Goal: Task Accomplishment & Management: Complete application form

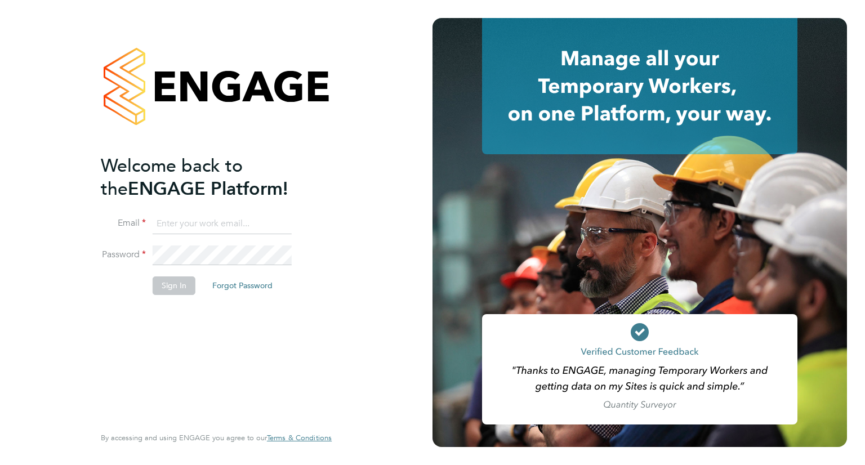
click at [208, 229] on input at bounding box center [222, 224] width 139 height 20
type input "michelle.suchley@berryrecruitment.co.uk"
click at [176, 287] on button "Sign In" at bounding box center [174, 286] width 43 height 18
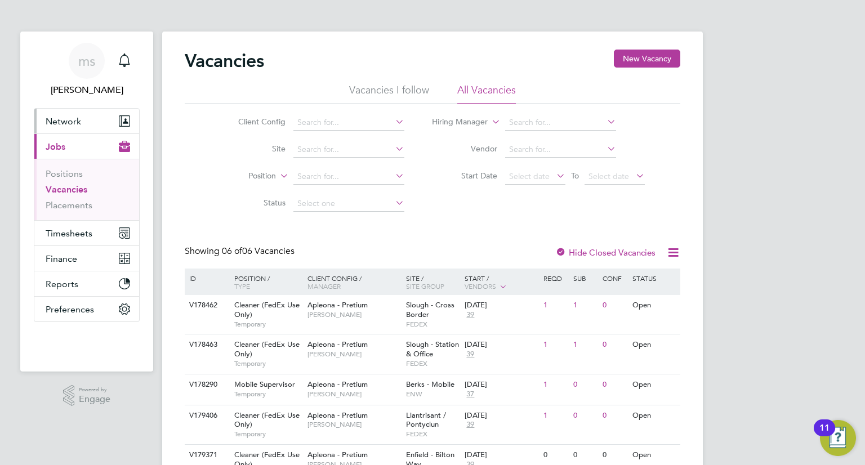
click at [81, 117] on button "Network" at bounding box center [86, 121] width 105 height 25
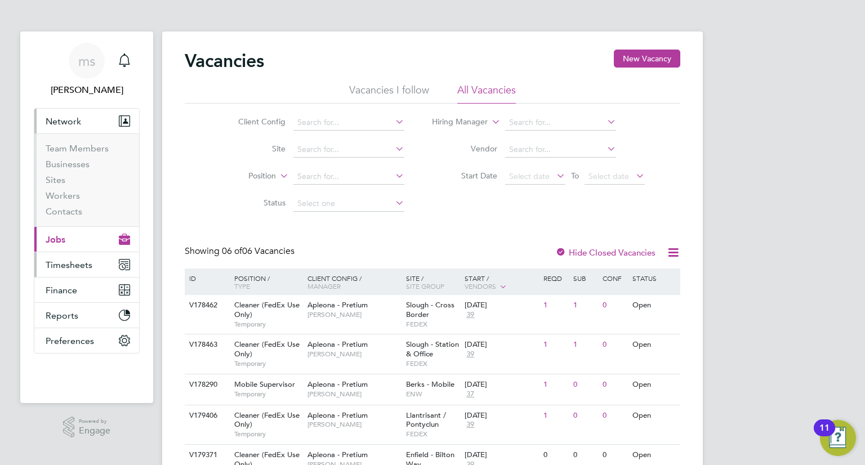
click at [89, 271] on button "Timesheets" at bounding box center [86, 264] width 105 height 25
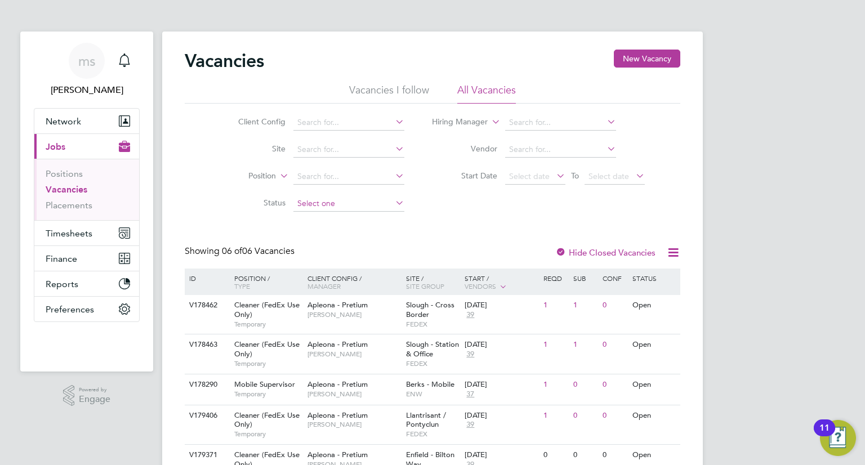
click at [314, 206] on input at bounding box center [348, 204] width 111 height 16
click at [239, 207] on label "Status" at bounding box center [253, 203] width 65 height 10
click at [487, 131] on li "Hiring Manager" at bounding box center [539, 122] width 241 height 27
click at [489, 124] on icon at bounding box center [489, 119] width 0 height 10
click at [475, 149] on li "Approver" at bounding box center [457, 150] width 76 height 15
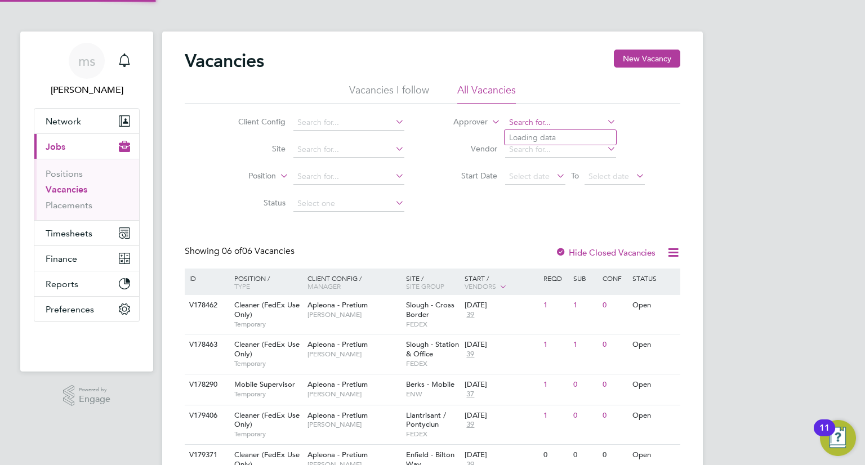
click at [536, 123] on input at bounding box center [560, 123] width 111 height 16
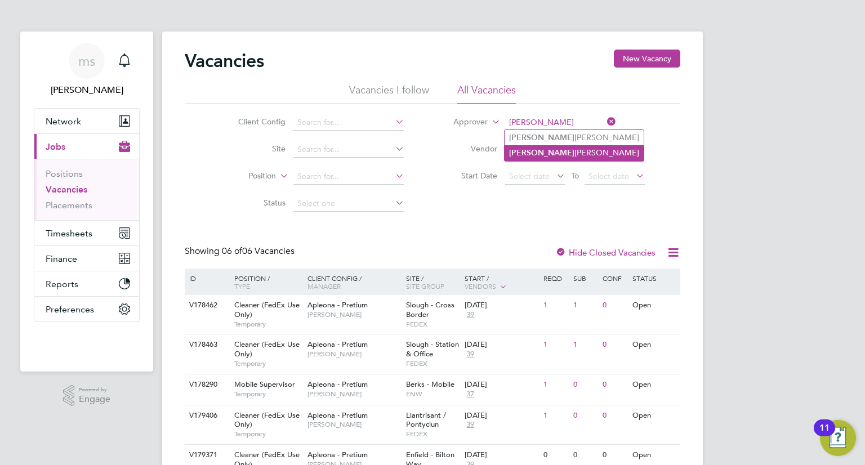
click at [546, 149] on li "Tracy Sellick" at bounding box center [574, 152] width 139 height 15
type input "[PERSON_NAME]"
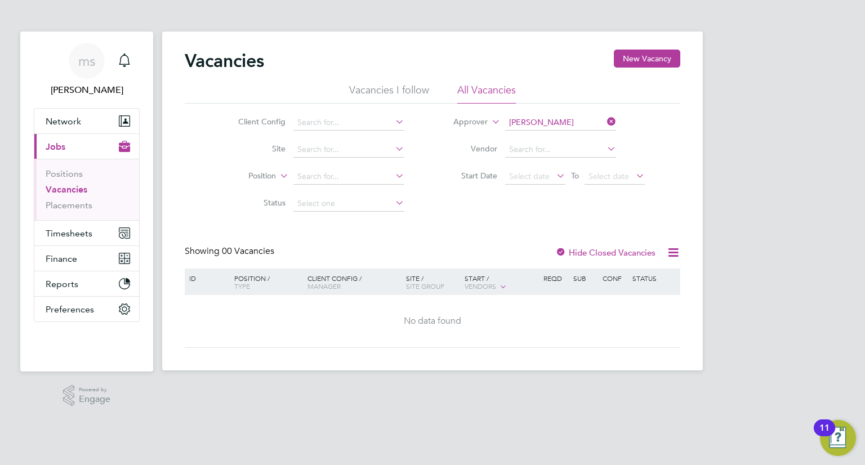
click at [559, 255] on div at bounding box center [560, 253] width 11 height 11
click at [70, 176] on link "Positions" at bounding box center [64, 173] width 37 height 11
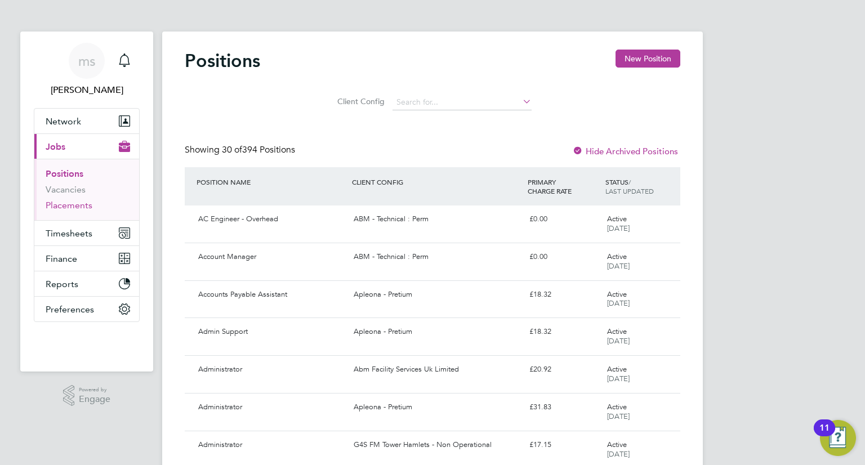
click at [82, 204] on link "Placements" at bounding box center [69, 205] width 47 height 11
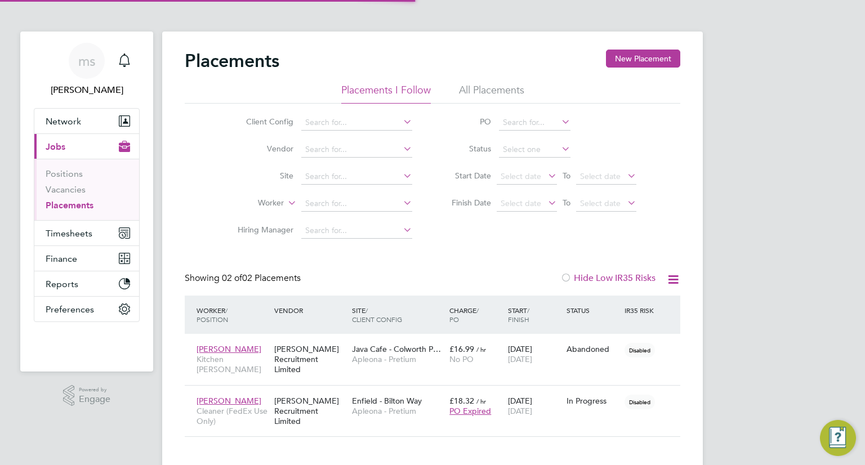
scroll to position [11, 54]
click at [324, 390] on div "[PERSON_NAME] Recruitment Limited" at bounding box center [310, 411] width 78 height 42
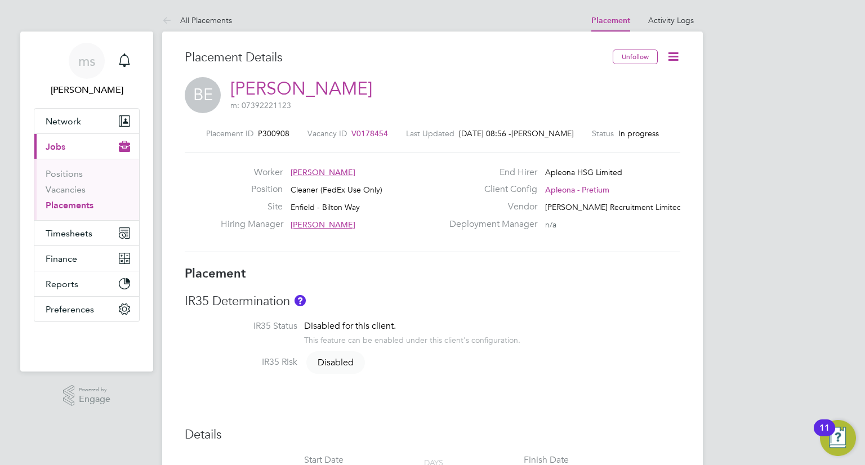
click at [264, 131] on span "P300908" at bounding box center [274, 133] width 32 height 10
copy span "P300908"
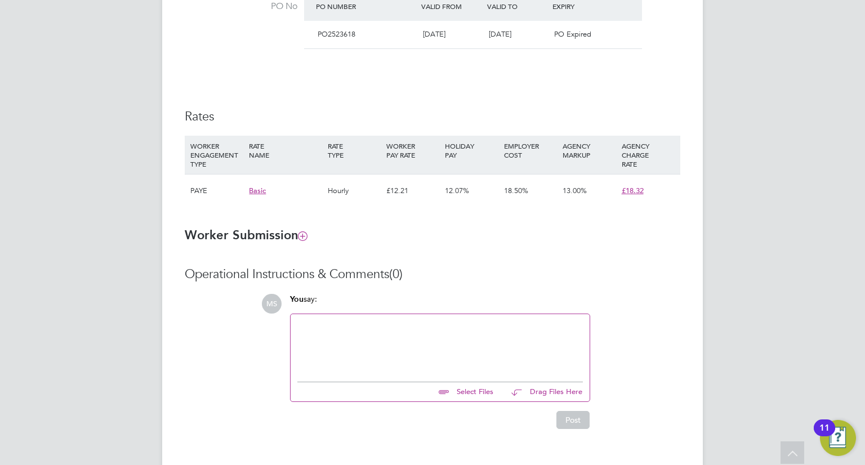
scroll to position [626, 0]
click at [302, 237] on icon at bounding box center [303, 234] width 8 height 8
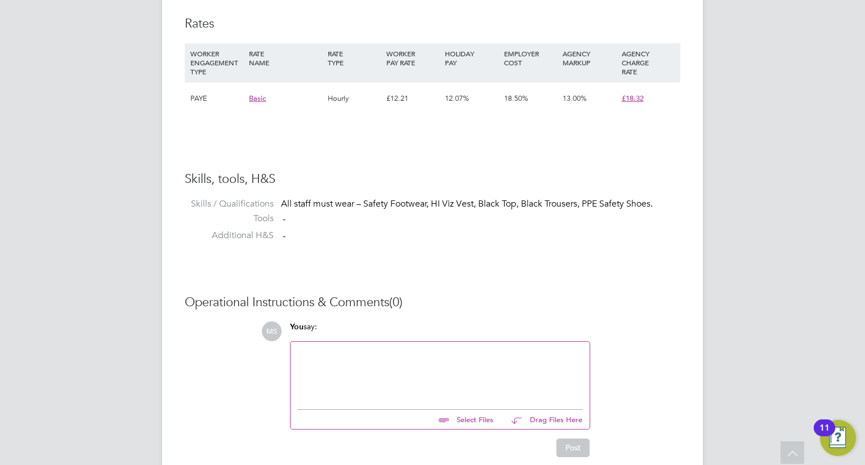
click at [302, 237] on li "Additional H&S -" at bounding box center [433, 238] width 496 height 17
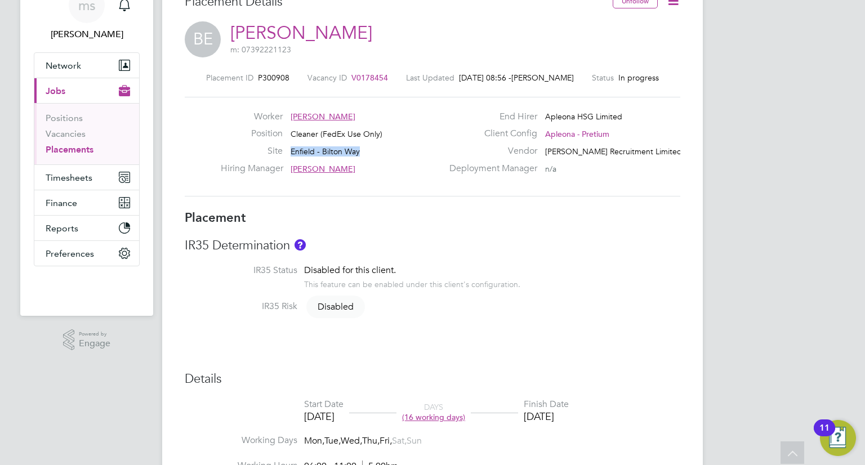
drag, startPoint x: 290, startPoint y: 148, endPoint x: 366, endPoint y: 154, distance: 76.9
click at [366, 154] on div "Site Enfield - Bilton Way" at bounding box center [332, 153] width 222 height 17
copy span "Enfield - Bilton Way"
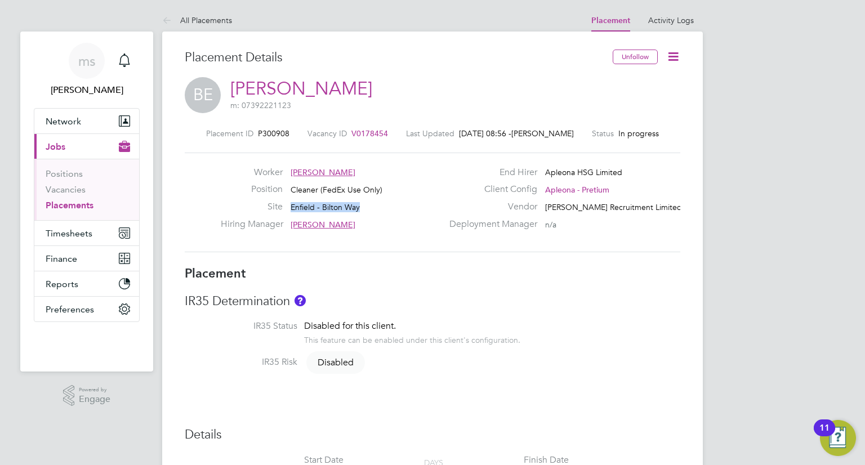
click at [678, 60] on icon at bounding box center [673, 57] width 14 height 14
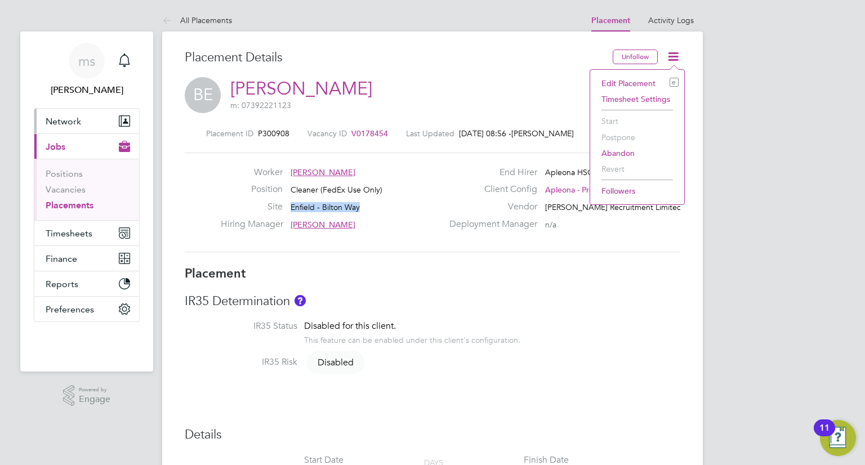
click at [82, 118] on button "Network" at bounding box center [86, 121] width 105 height 25
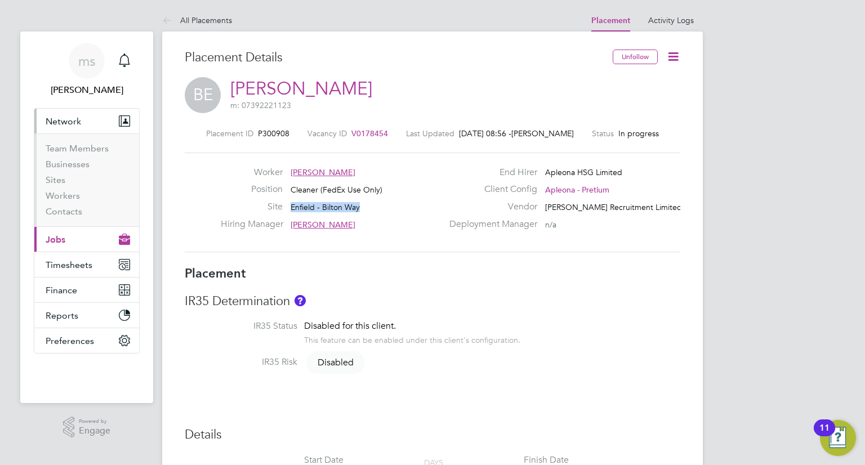
click at [70, 241] on button "Current page: Jobs" at bounding box center [86, 239] width 105 height 25
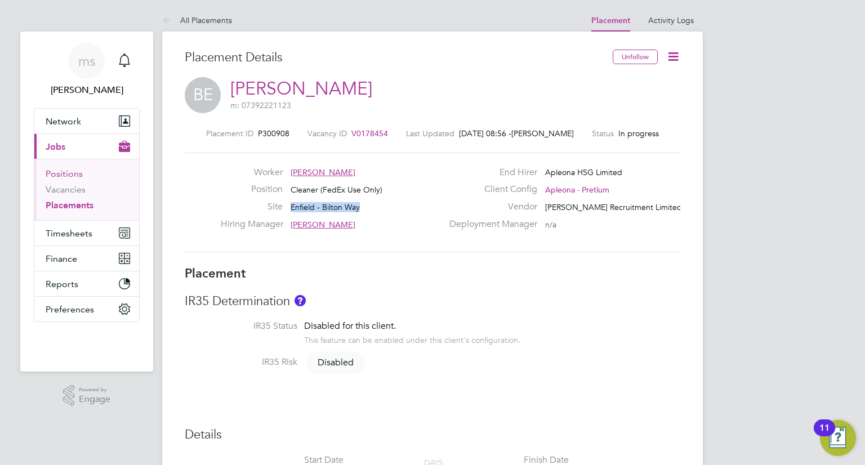
click at [66, 174] on link "Positions" at bounding box center [64, 173] width 37 height 11
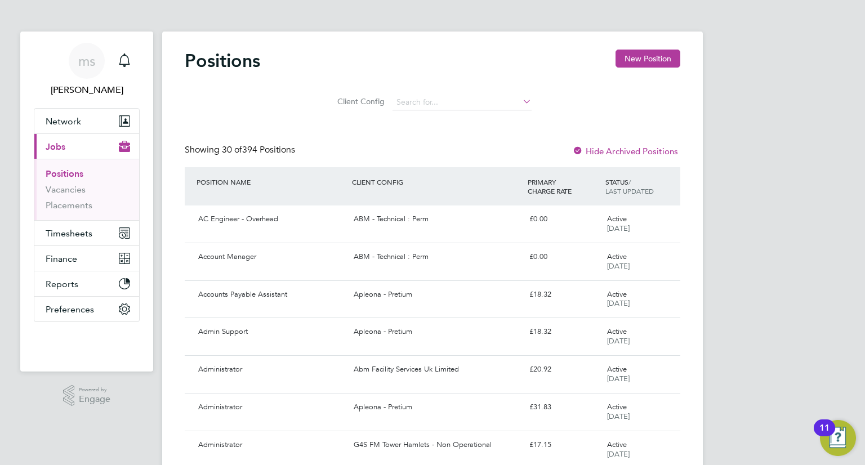
click at [66, 174] on link "Positions" at bounding box center [65, 173] width 38 height 11
click at [451, 106] on input at bounding box center [462, 103] width 139 height 16
click at [77, 201] on link "Placements" at bounding box center [69, 205] width 47 height 11
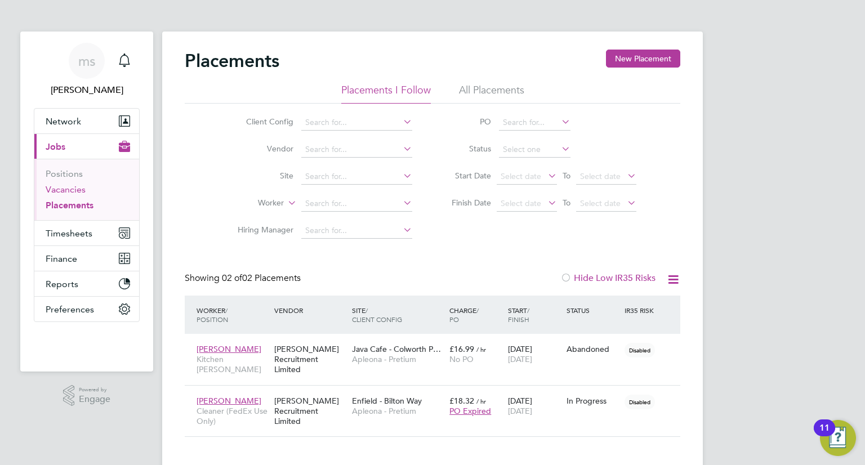
click at [83, 190] on link "Vacancies" at bounding box center [66, 189] width 40 height 11
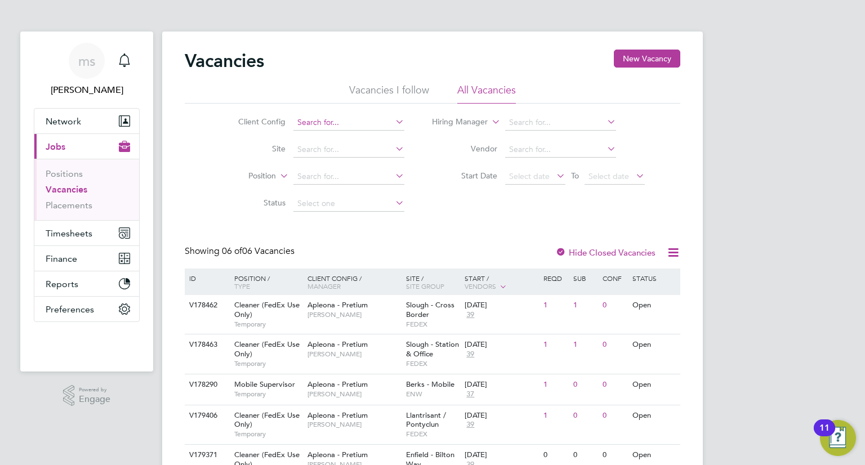
click at [327, 127] on input at bounding box center [348, 123] width 111 height 16
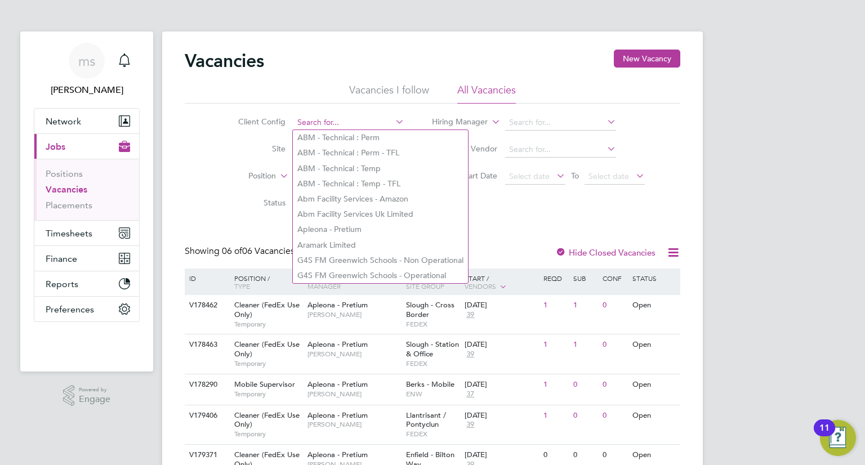
paste input "Enfield - Bilton Way"
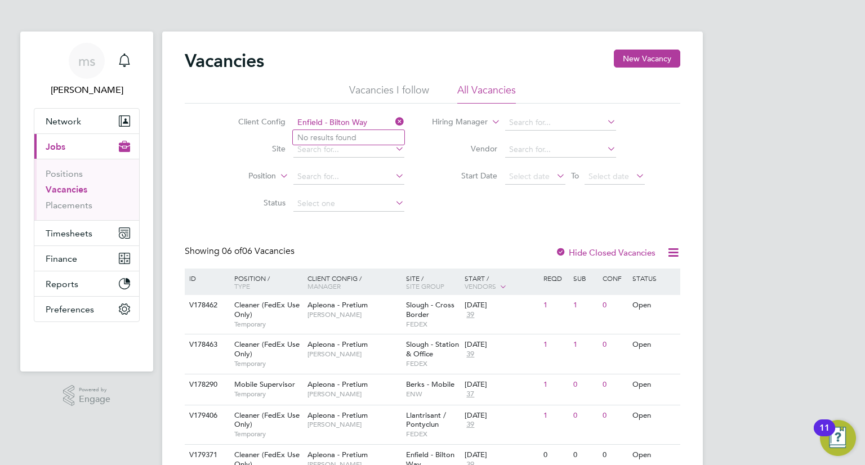
type input "Enfield - Bilton Way"
click at [393, 120] on icon at bounding box center [393, 122] width 0 height 16
click at [326, 149] on input at bounding box center [348, 150] width 111 height 16
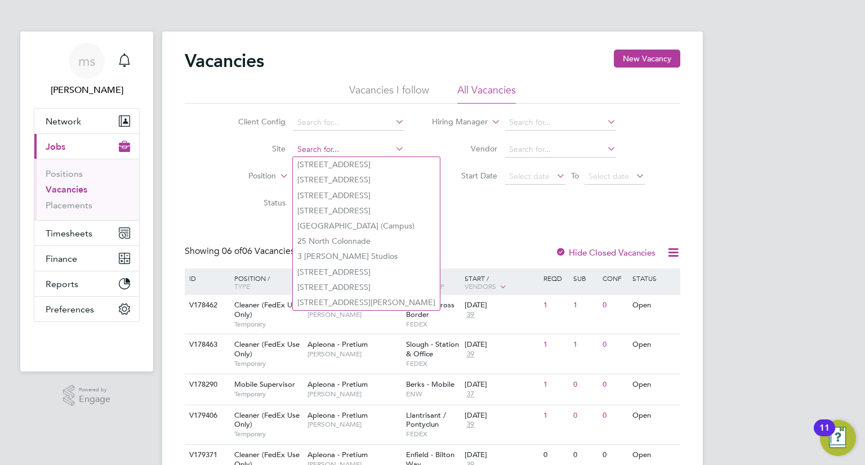
paste input "Enfield - Bilton Way"
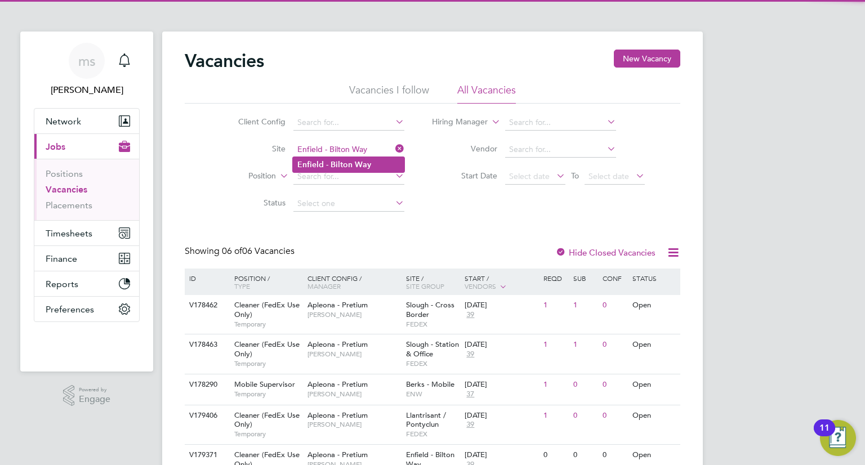
type input "Enfield - Bilton Way"
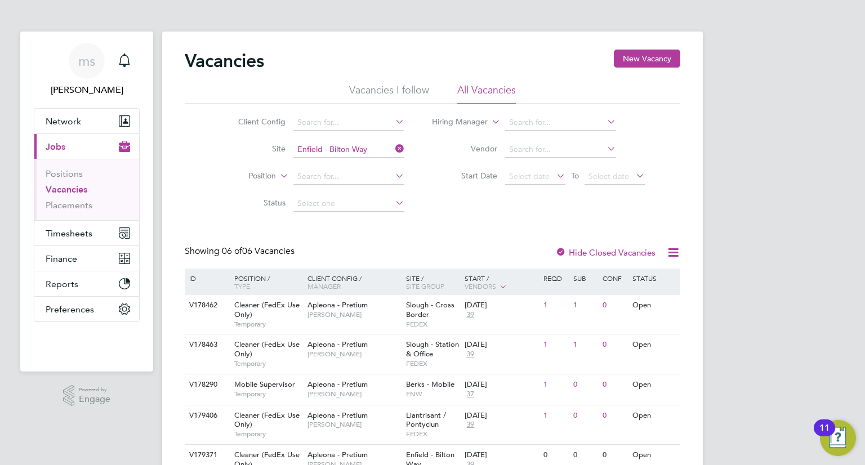
click at [331, 168] on b "Bilton" at bounding box center [342, 165] width 22 height 10
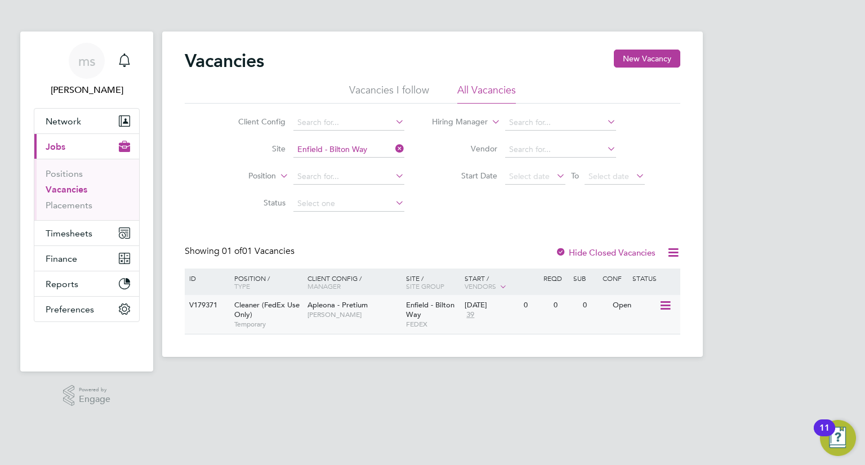
click at [273, 310] on div "Cleaner (FedEx Use Only) Temporary" at bounding box center [265, 314] width 79 height 39
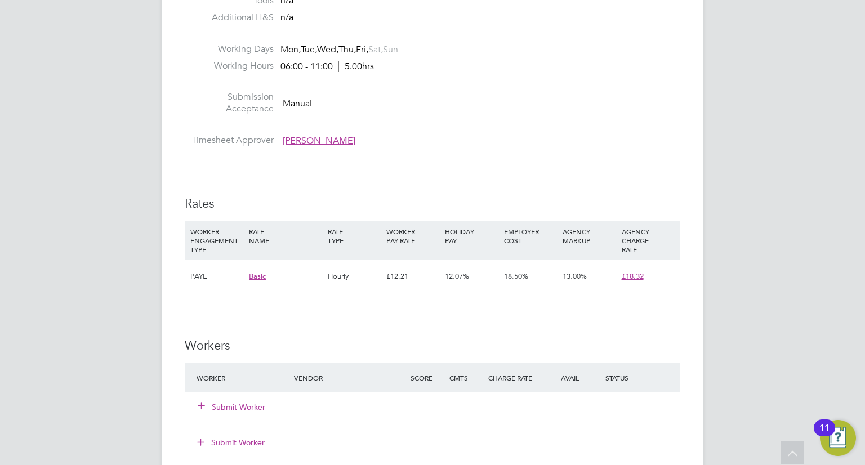
scroll to position [821, 0]
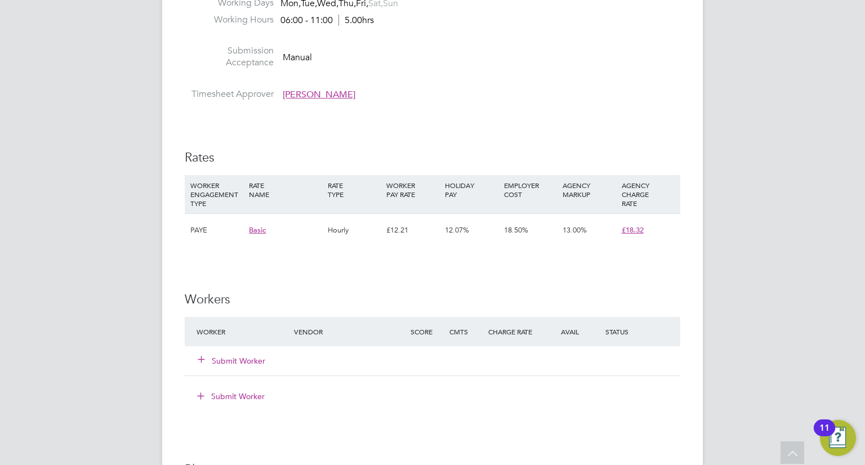
click at [238, 367] on button "Submit Worker" at bounding box center [232, 360] width 68 height 11
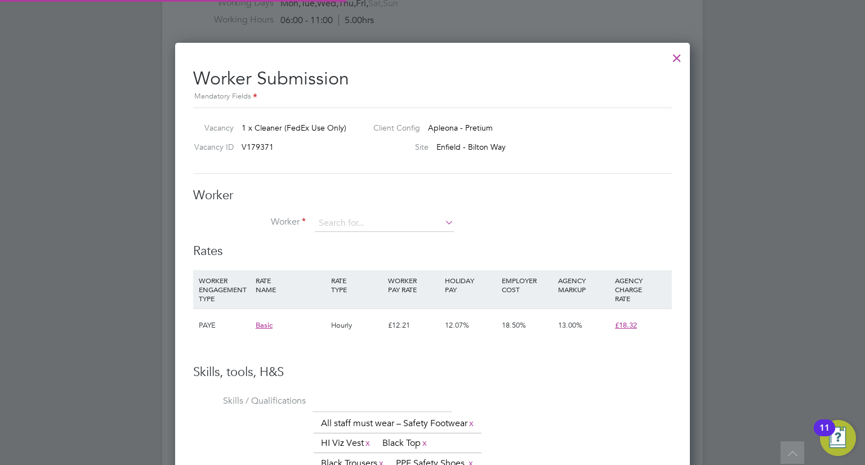
scroll to position [33, 77]
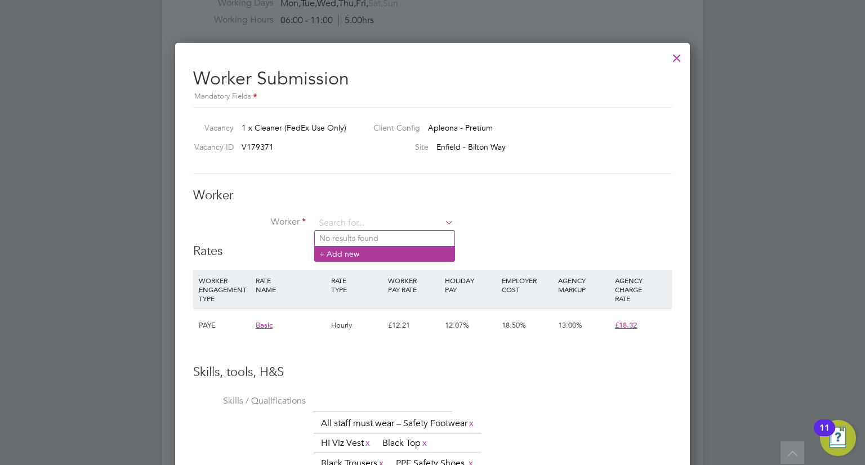
click at [327, 250] on li "+ Add new" at bounding box center [385, 253] width 140 height 15
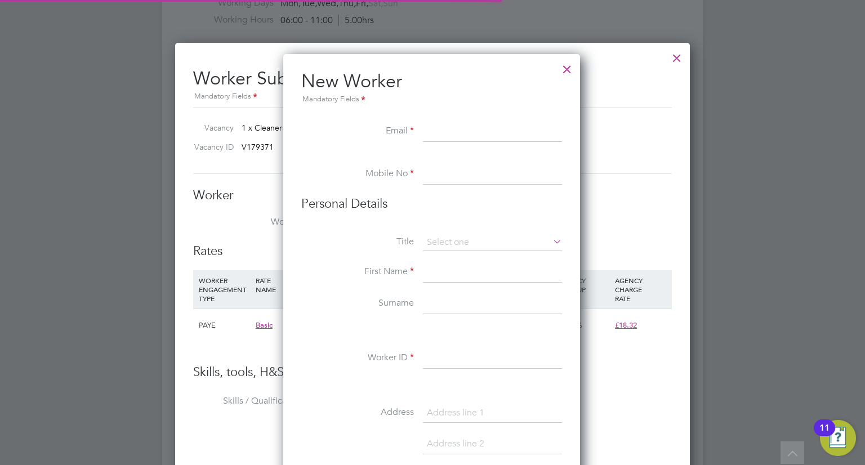
scroll to position [955, 298]
click at [438, 270] on input at bounding box center [492, 272] width 139 height 20
paste input "[PERSON_NAME]"
type input "[PERSON_NAME]"
click at [433, 296] on input at bounding box center [492, 304] width 139 height 20
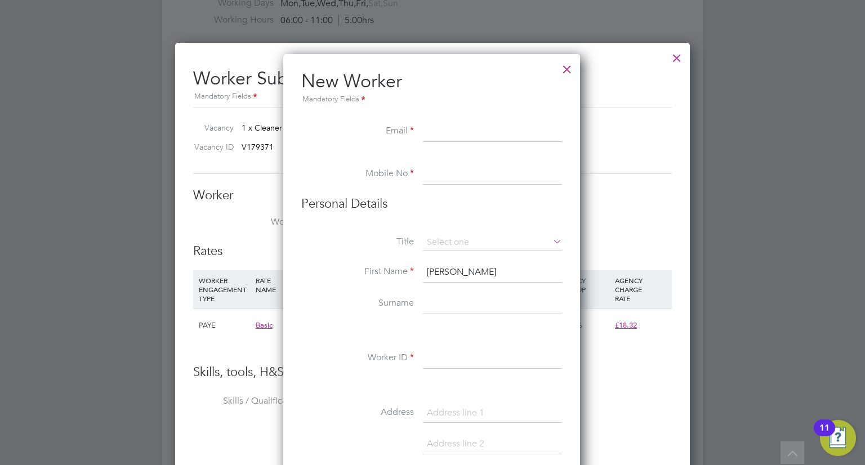
paste input "Likalu"
type input "Likalu"
click at [470, 133] on input at bounding box center [492, 132] width 139 height 20
paste input "Likalujonas18@gmail.com"
type input "Likalujonas18@gmail.com"
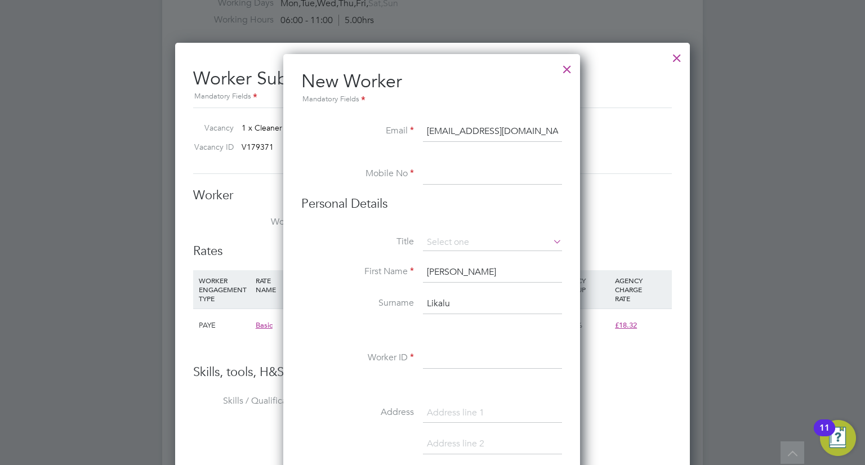
click at [447, 174] on input at bounding box center [492, 174] width 139 height 20
paste input "07599622402"
type input "07599622402"
click at [462, 242] on input at bounding box center [492, 242] width 139 height 17
click at [462, 262] on li "Mr" at bounding box center [493, 258] width 140 height 15
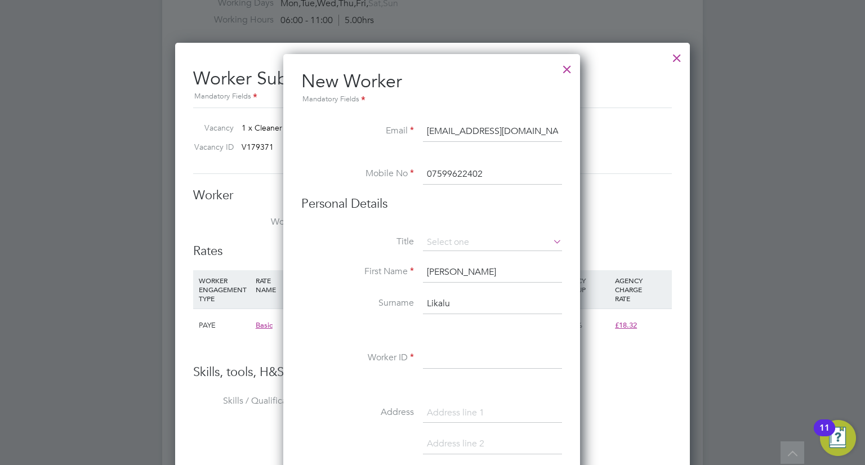
type input "Mr"
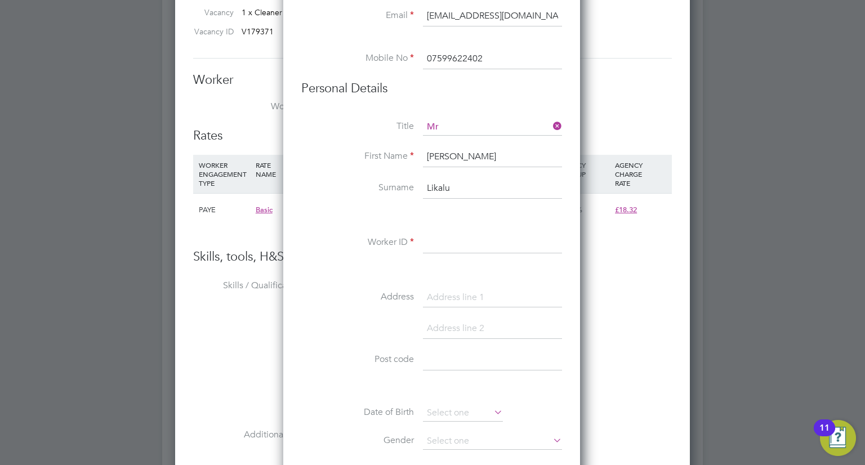
scroll to position [980, 0]
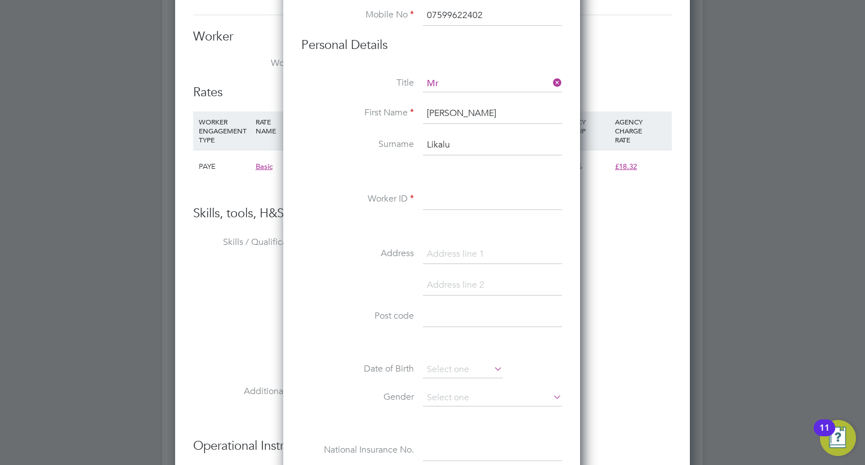
click at [502, 203] on input at bounding box center [492, 200] width 139 height 20
paste input "FR0093211"
type input "FR0093211"
click at [442, 251] on input at bounding box center [492, 254] width 139 height 20
paste input "61 Cedar Aven"
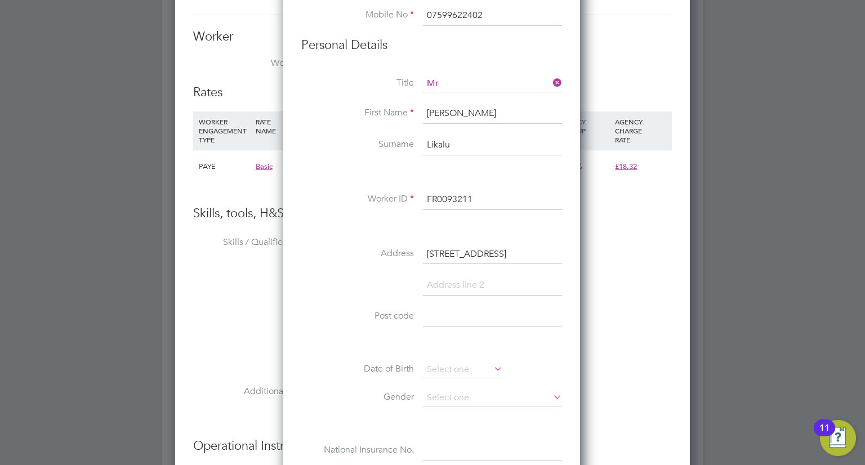
type input "61 Cedar Avenue"
click at [453, 314] on input at bounding box center [492, 317] width 139 height 20
paste input "EN3 7JD"
type input "EN3 7JD"
click at [492, 370] on icon at bounding box center [492, 369] width 0 height 16
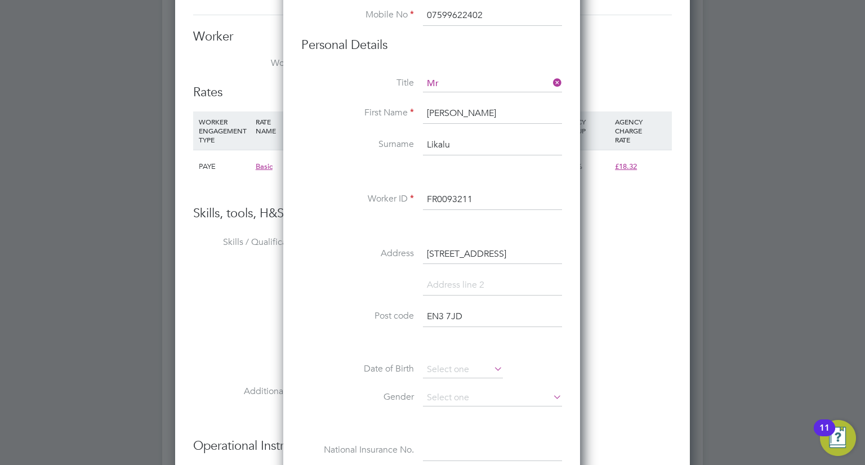
scroll to position [441, 0]
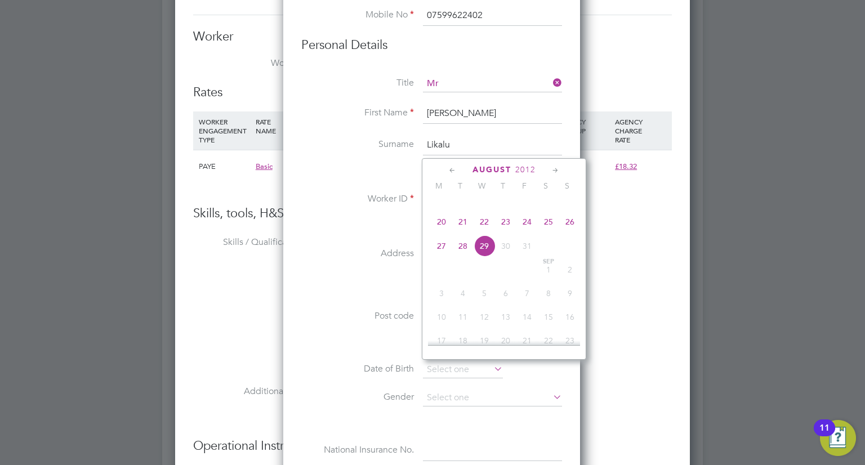
click at [526, 167] on span "2012" at bounding box center [525, 170] width 20 height 10
click at [448, 254] on span "2005" at bounding box center [441, 243] width 21 height 21
click at [488, 255] on span "19" at bounding box center [484, 244] width 21 height 21
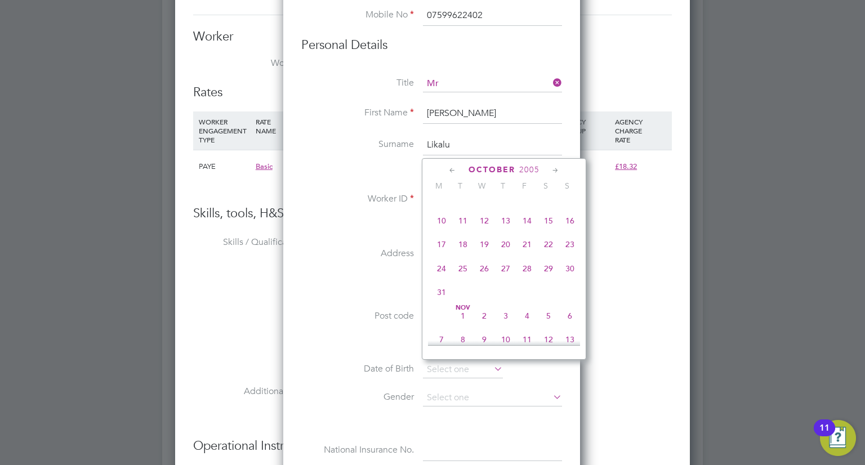
type input "19 Oct 2005"
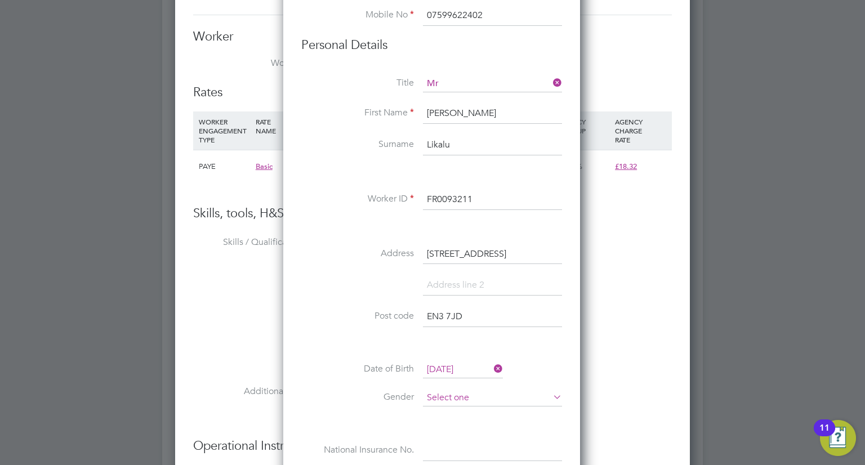
click at [471, 390] on input at bounding box center [492, 398] width 139 height 17
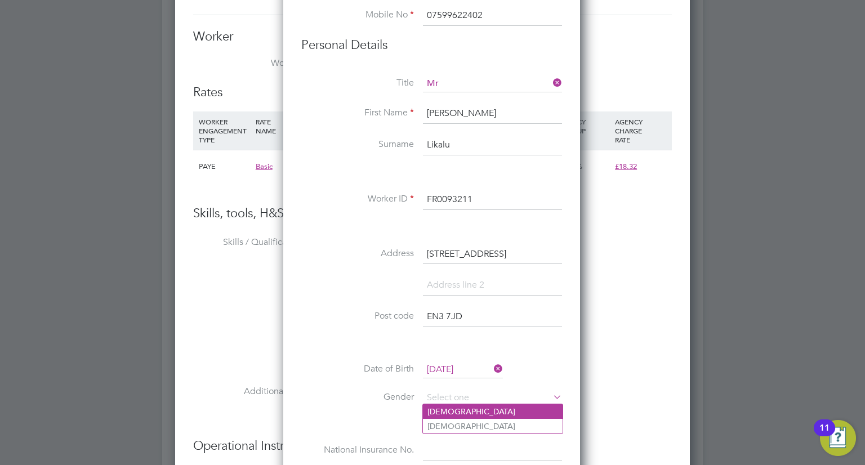
click at [453, 410] on li "Male" at bounding box center [493, 411] width 140 height 15
type input "Male"
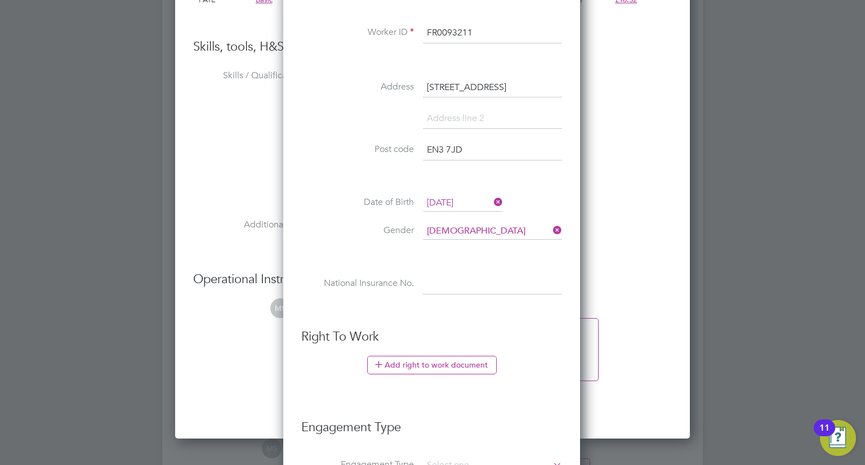
scroll to position [1199, 0]
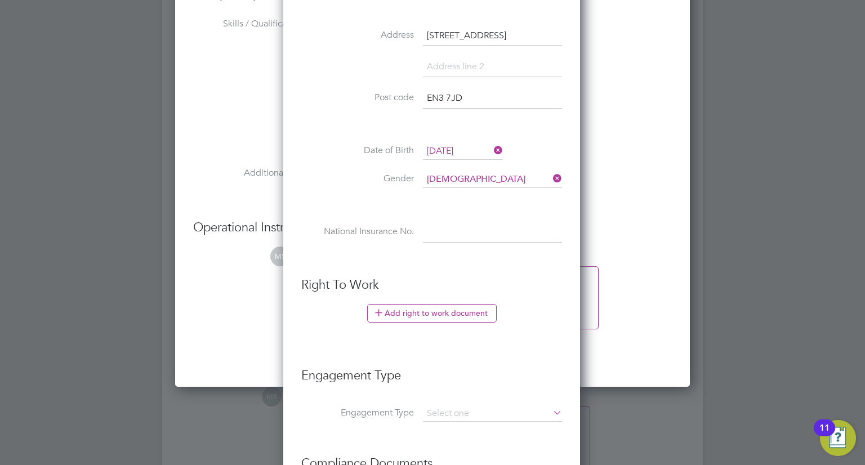
click at [462, 230] on input at bounding box center [492, 232] width 139 height 20
paste input "SR494061B"
type input "SR 49 40 61 B"
click at [450, 309] on button "Add right to work document" at bounding box center [432, 313] width 130 height 18
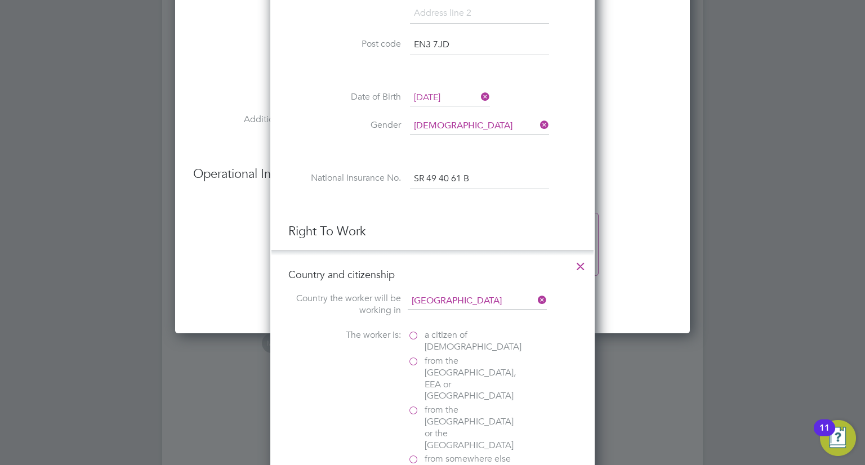
scroll to position [1329, 0]
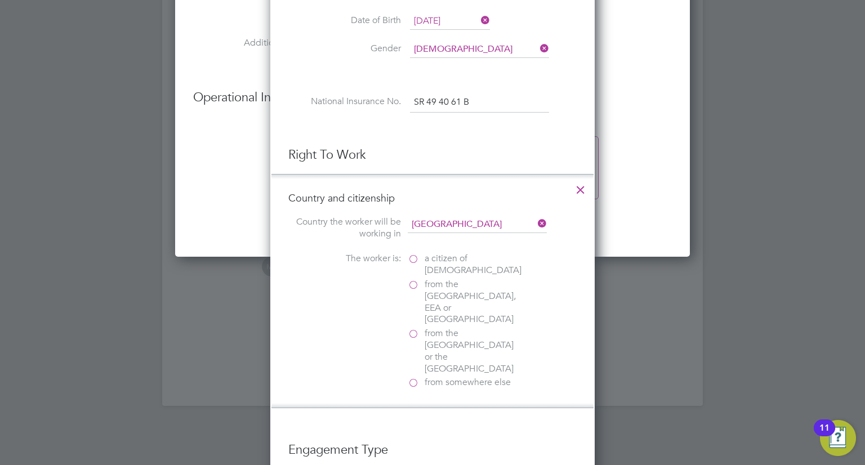
click at [443, 288] on span "from the EU, EEA or Switzerland" at bounding box center [473, 302] width 96 height 47
click at [0, 0] on input "from the EU, EEA or Switzerland" at bounding box center [0, 0] width 0 height 0
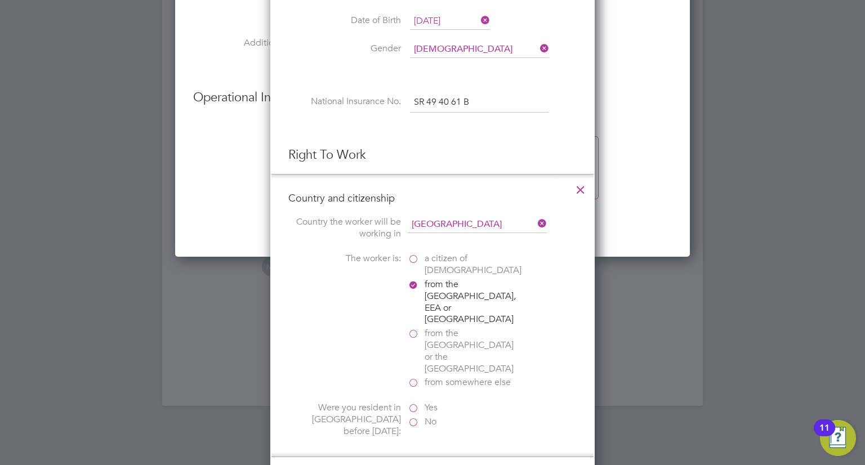
scroll to position [1164, 325]
click at [416, 416] on label "No" at bounding box center [464, 422] width 113 height 12
click at [0, 0] on input "No" at bounding box center [0, 0] width 0 height 0
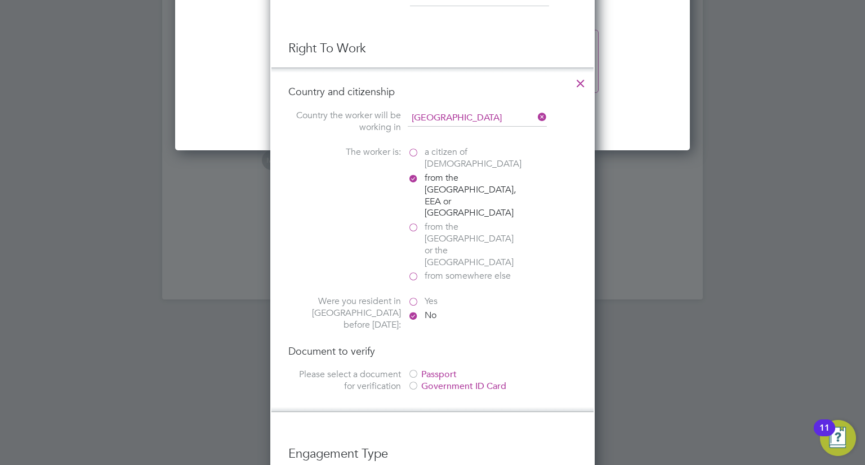
scroll to position [1437, 0]
click at [410, 294] on label "Yes" at bounding box center [464, 300] width 113 height 12
click at [0, 0] on input "Yes" at bounding box center [0, 0] width 0 height 0
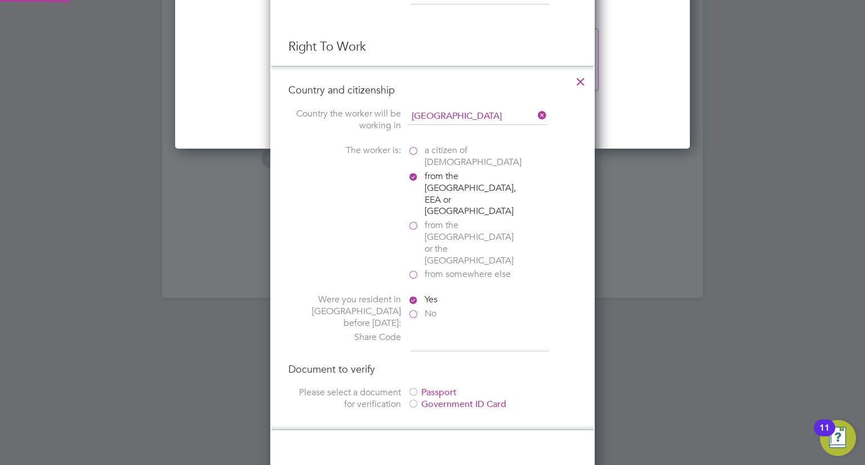
scroll to position [5, 6]
click at [424, 332] on input at bounding box center [479, 342] width 139 height 20
type input "WTB 5Y2 6S4"
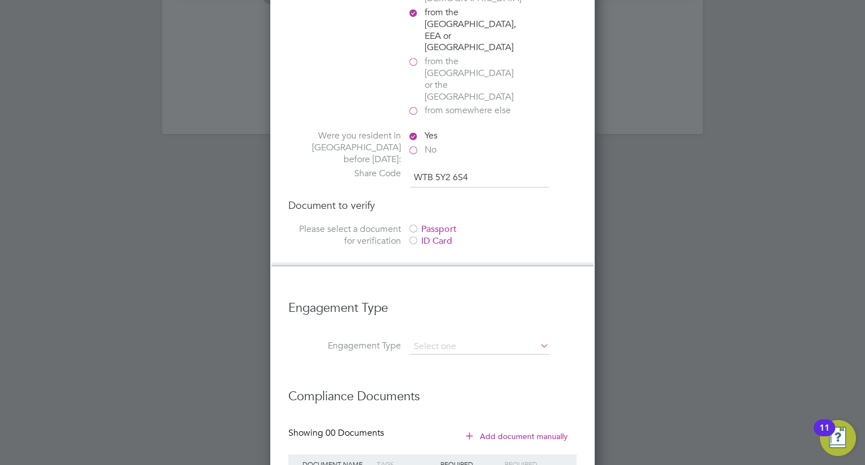
scroll to position [1601, 0]
click at [458, 339] on input at bounding box center [479, 347] width 139 height 16
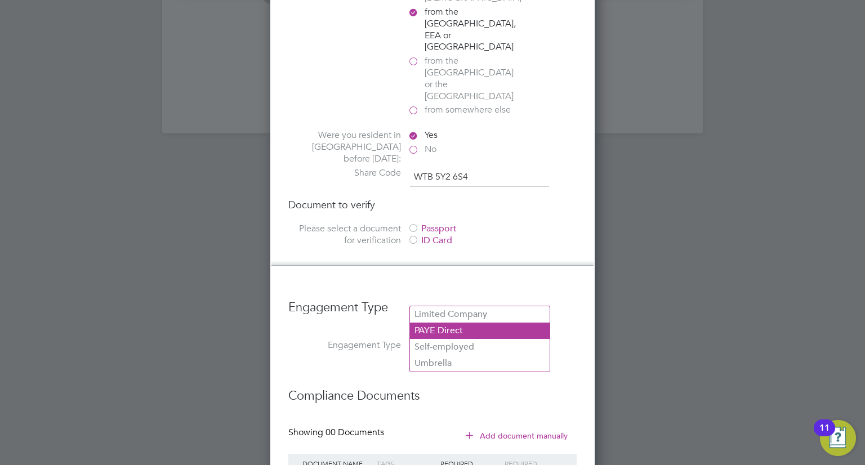
click at [452, 331] on li "PAYE Direct" at bounding box center [480, 331] width 140 height 16
type input "PAYE Direct"
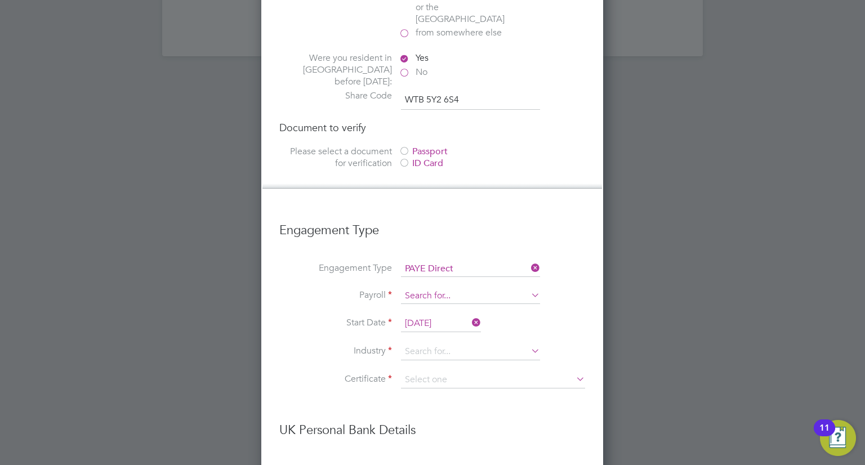
scroll to position [1680, 0]
click at [444, 287] on input at bounding box center [470, 295] width 139 height 16
click at [441, 266] on li "PAYE" at bounding box center [471, 263] width 140 height 16
type input "PAYE"
click at [428, 342] on input at bounding box center [470, 350] width 139 height 17
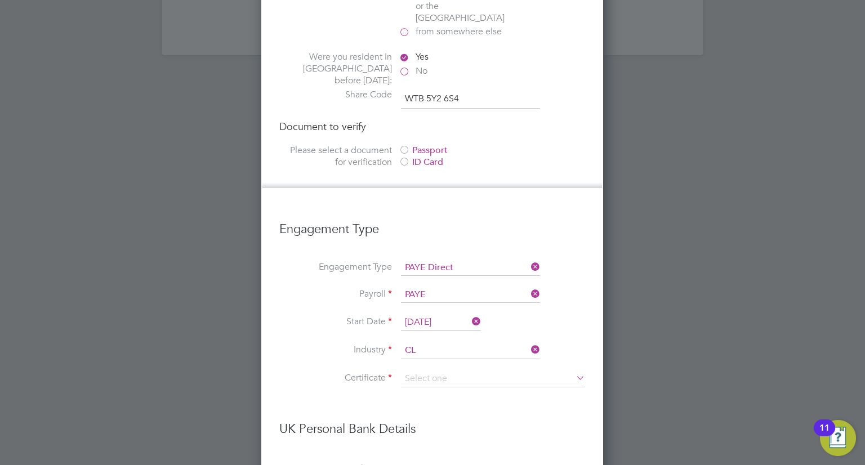
click at [432, 318] on li "Commercial Cl eaning" at bounding box center [471, 318] width 140 height 15
type input "Commercial Cleaning"
click at [436, 371] on input at bounding box center [493, 379] width 184 height 17
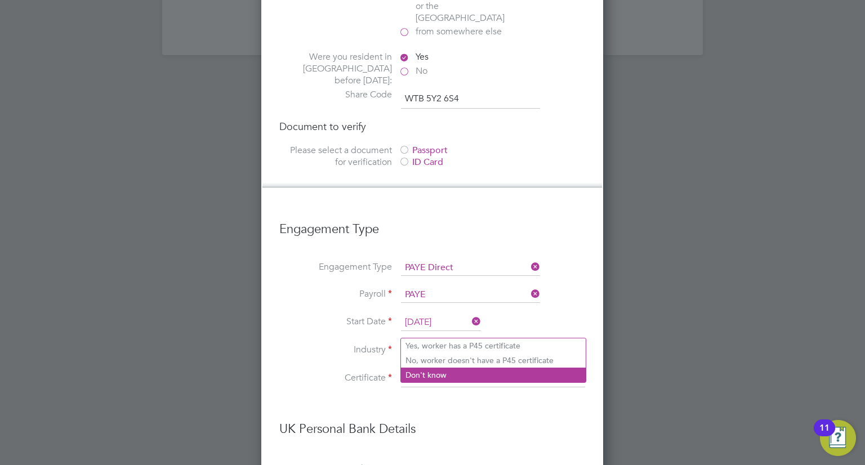
click at [433, 372] on li "Don't know" at bounding box center [493, 375] width 185 height 15
type input "Don't know"
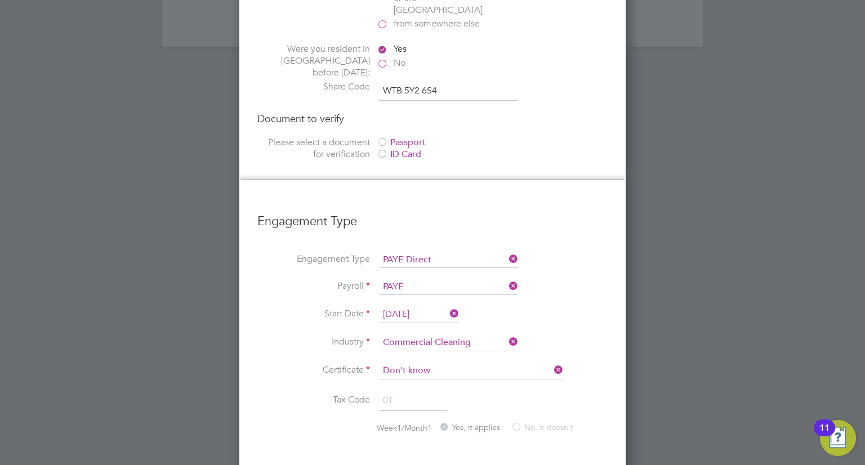
scroll to position [1689, 0]
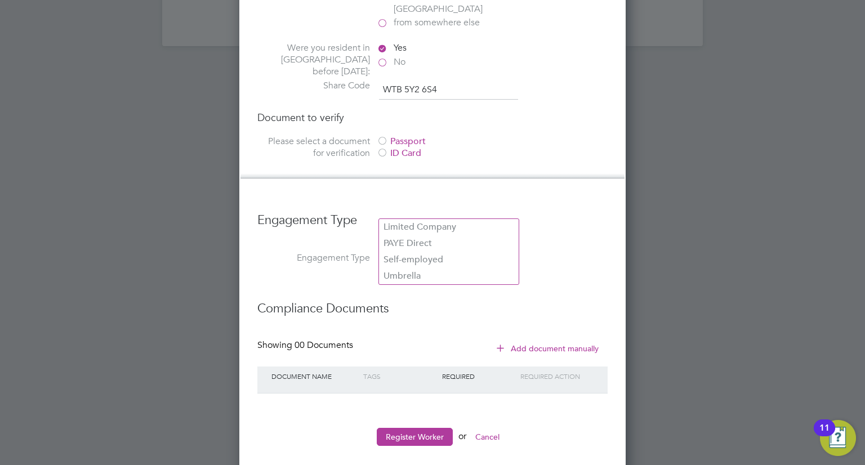
click at [439, 251] on input at bounding box center [448, 259] width 139 height 16
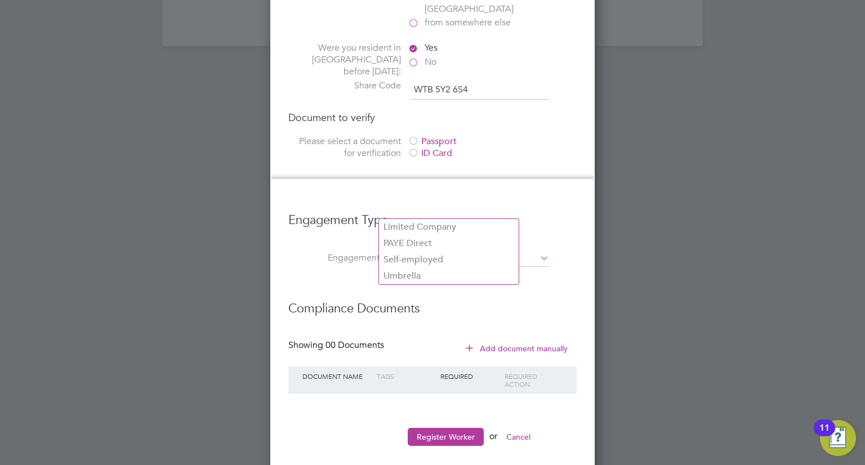
scroll to position [1655, 0]
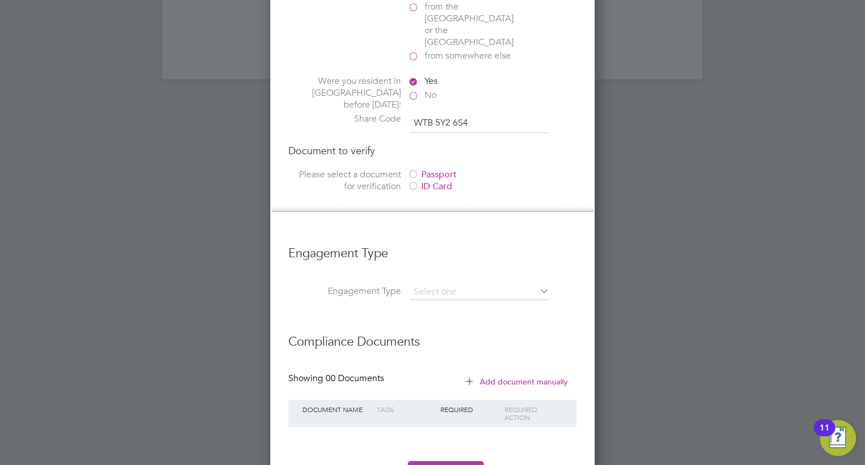
click at [444, 261] on li "Limited Company" at bounding box center [449, 260] width 140 height 16
type input "Limited Company"
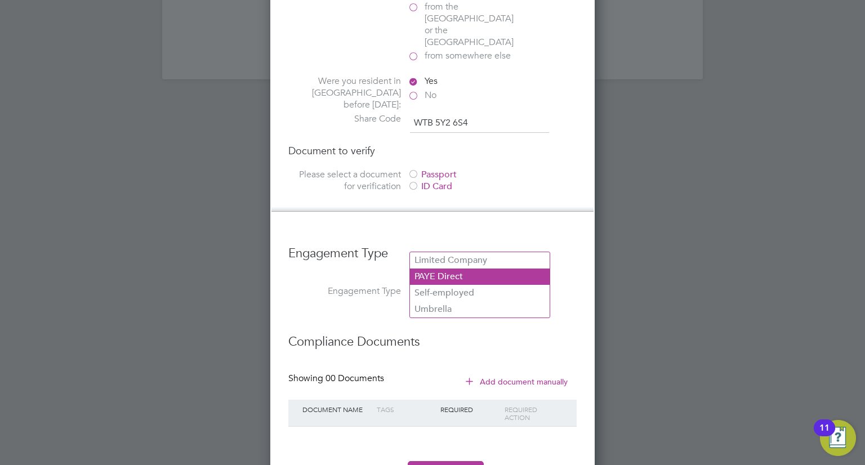
drag, startPoint x: 470, startPoint y: 239, endPoint x: 452, endPoint y: 278, distance: 43.1
click at [452, 278] on li "PAYE Direct" at bounding box center [480, 277] width 140 height 16
type input "PAYE Direct"
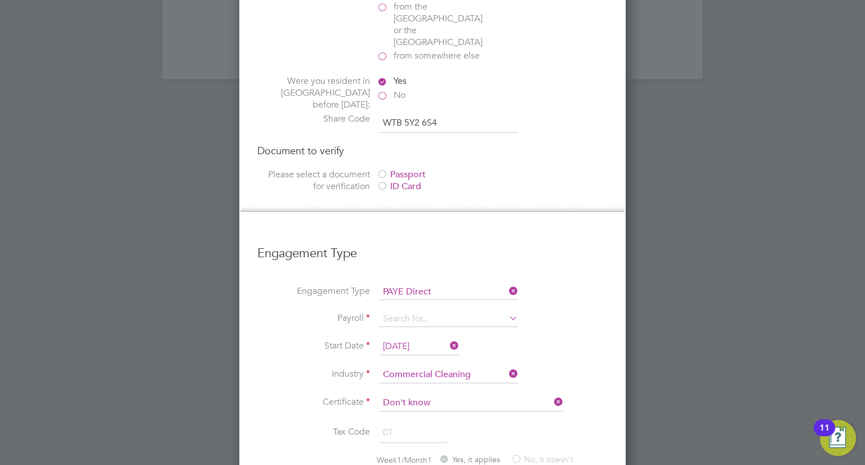
drag, startPoint x: 458, startPoint y: 273, endPoint x: 427, endPoint y: 293, distance: 37.8
click at [427, 293] on li "PAYE" at bounding box center [449, 287] width 140 height 16
type input "PAYE"
click at [426, 395] on input at bounding box center [471, 403] width 184 height 17
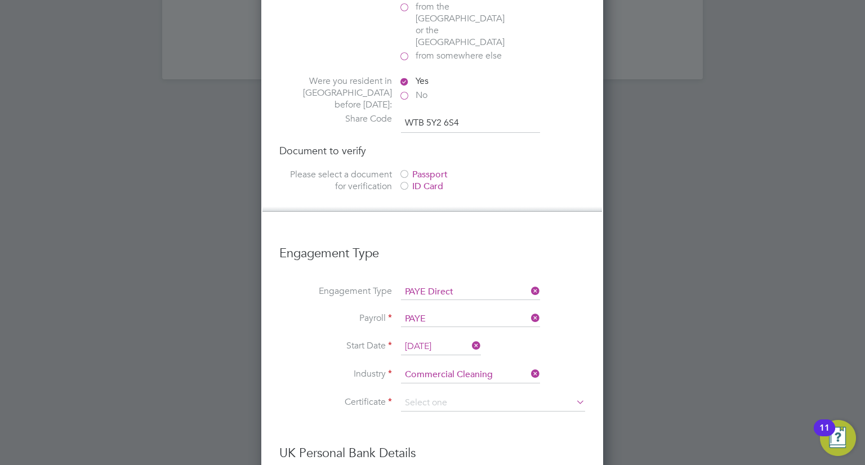
drag, startPoint x: 426, startPoint y: 370, endPoint x: 378, endPoint y: 361, distance: 48.6
click at [378, 395] on li "Certificate" at bounding box center [432, 409] width 306 height 28
click at [435, 395] on input at bounding box center [493, 403] width 184 height 17
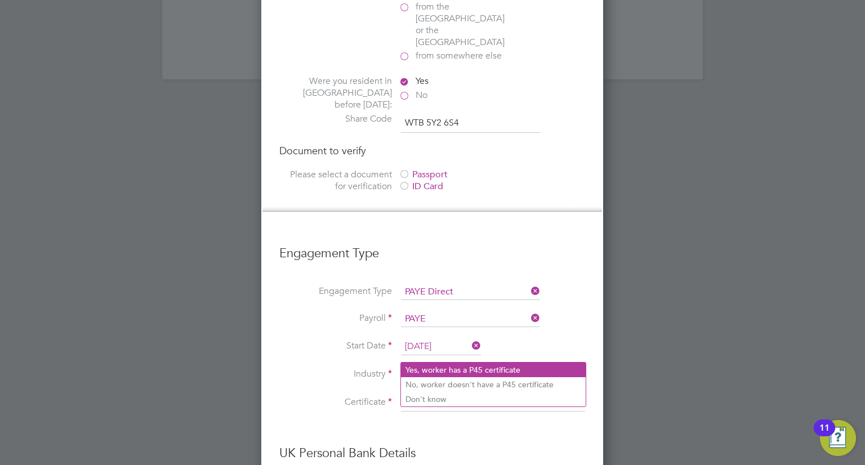
click at [437, 374] on li "Yes, worker has a P45 certificate" at bounding box center [493, 370] width 185 height 15
type input "Yes, worker has a P45 certificate"
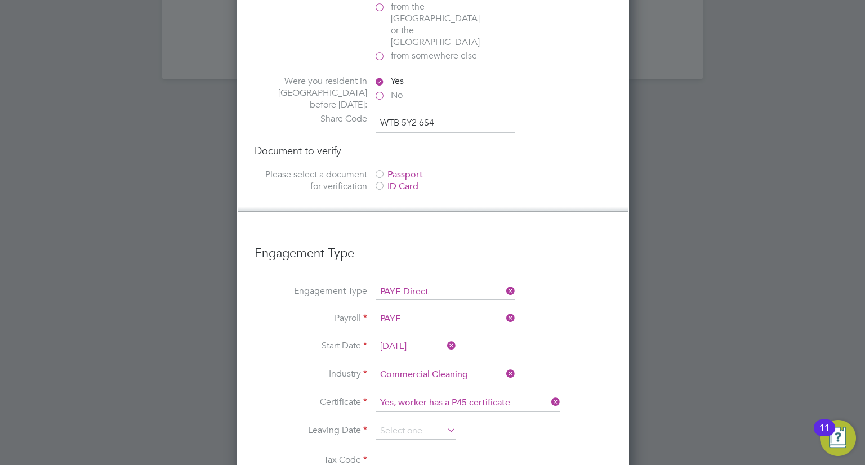
scroll to position [1745, 392]
click at [448, 395] on input at bounding box center [468, 403] width 184 height 17
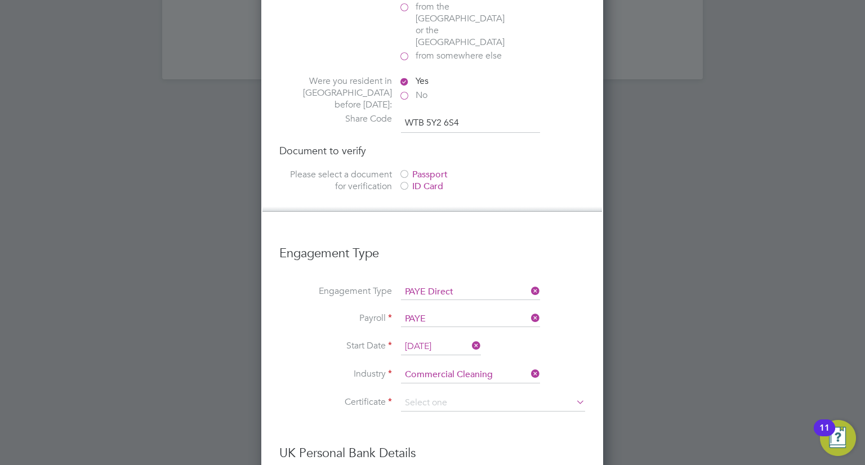
click at [451, 386] on li "No, worker doesn't have a P45 certificate" at bounding box center [468, 384] width 185 height 15
type input "No, worker doesn't have a P45 certificate"
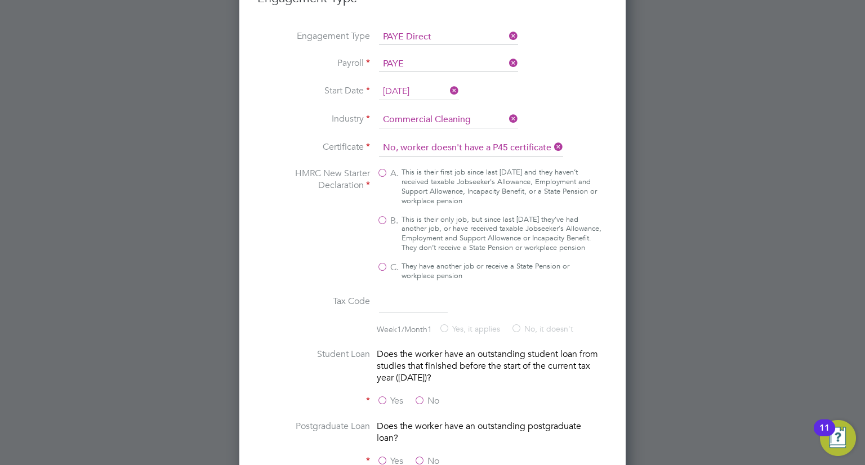
click at [424, 395] on label "No" at bounding box center [426, 401] width 25 height 12
click at [0, 0] on input "No" at bounding box center [0, 0] width 0 height 0
click at [420, 456] on label "No" at bounding box center [426, 462] width 25 height 12
click at [0, 0] on input "No" at bounding box center [0, 0] width 0 height 0
click at [382, 168] on label "A. This is their first job since last 6 April and they haven’t received taxable…" at bounding box center [489, 187] width 225 height 38
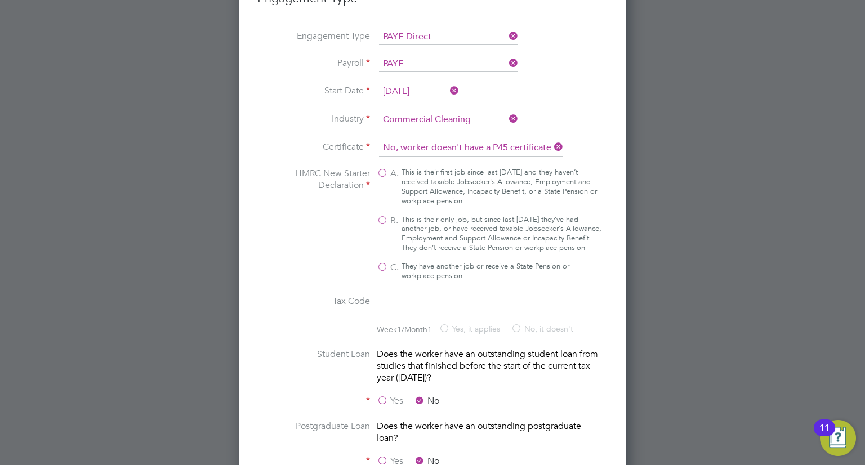
click at [0, 0] on input "A. This is their first job since last 6 April and they haven’t received taxable…" at bounding box center [0, 0] width 0 height 0
type input "1257L"
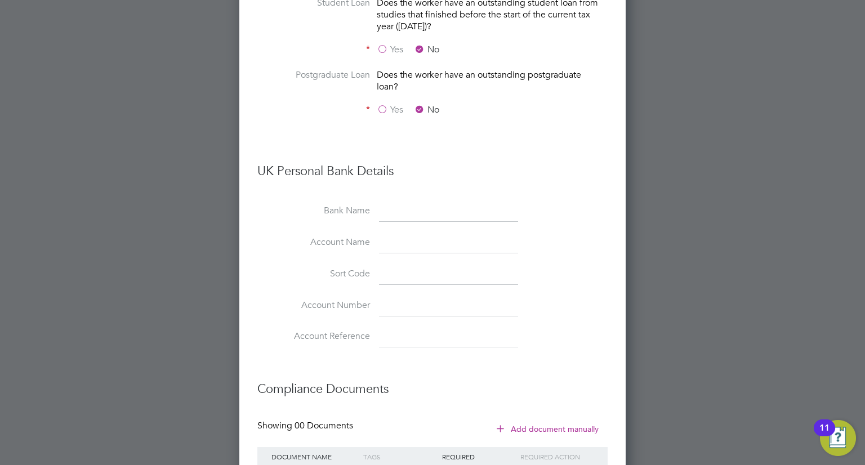
scroll to position [2316, 0]
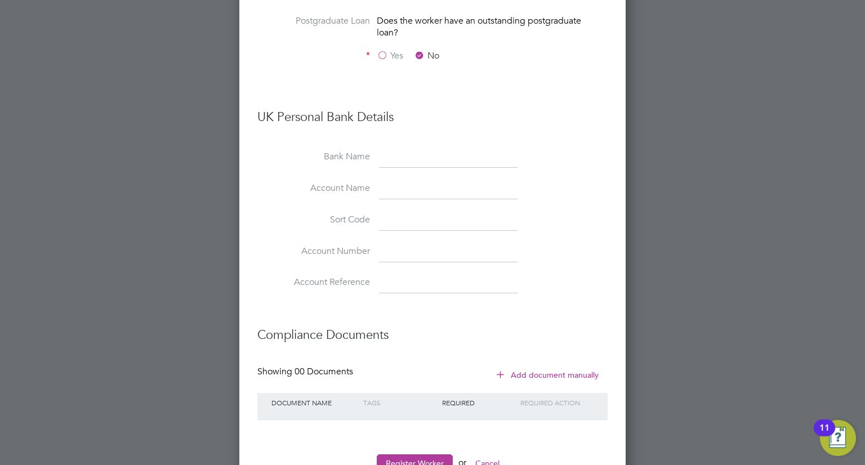
click at [419, 148] on input at bounding box center [448, 158] width 139 height 20
type input "Barclays"
click at [417, 179] on input at bounding box center [448, 189] width 139 height 20
click at [412, 211] on input at bounding box center [448, 221] width 139 height 20
paste input "202981"
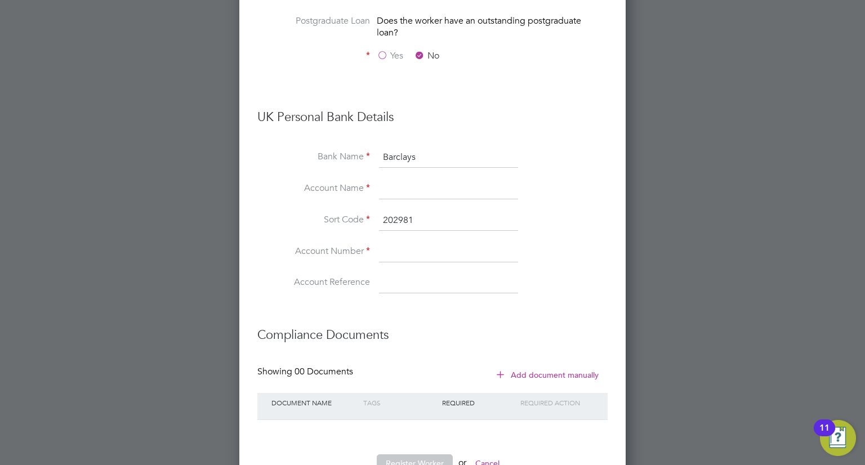
type input "20-29-81"
click at [418, 242] on input at bounding box center [448, 252] width 139 height 20
paste input "33927547"
type input "33927547"
click at [400, 179] on input at bounding box center [448, 189] width 139 height 20
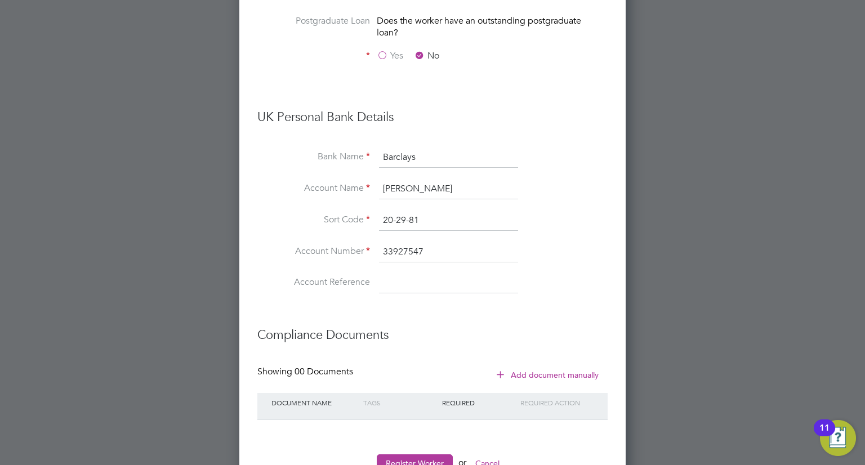
type input "jonas likalu"
click at [517, 366] on button "Add document manually" at bounding box center [548, 375] width 119 height 18
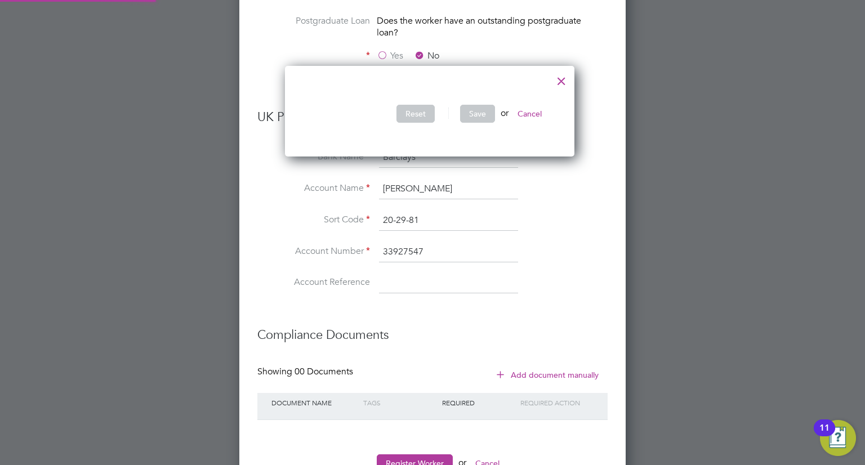
scroll to position [91, 295]
drag, startPoint x: 469, startPoint y: 186, endPoint x: 473, endPoint y: 248, distance: 62.7
click at [473, 248] on div "Certificate No, worker doesn't have a P45 certificate HMRC New Starter Declarat…" at bounding box center [432, 19] width 350 height 571
click at [531, 108] on button "Cancel" at bounding box center [530, 114] width 42 height 18
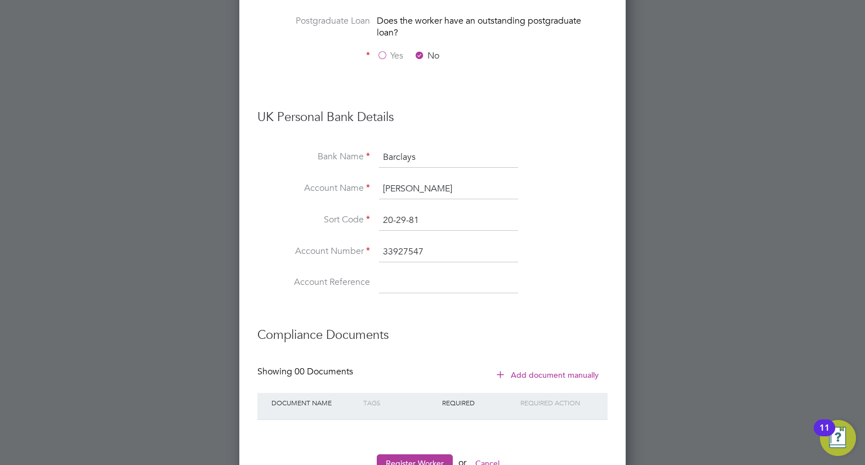
click at [498, 370] on icon at bounding box center [500, 374] width 8 height 8
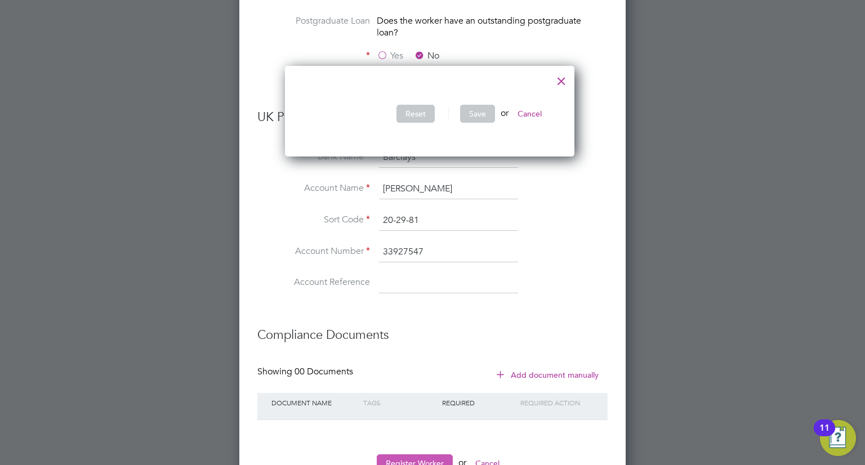
click at [434, 455] on button "Register Worker" at bounding box center [415, 464] width 76 height 18
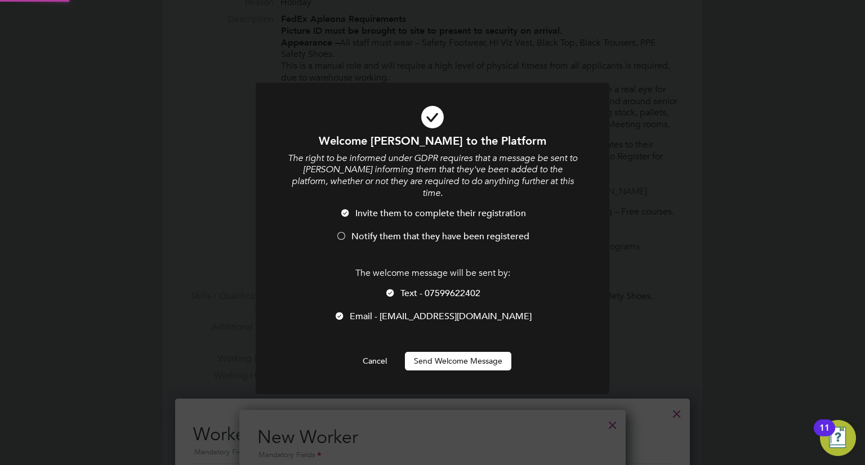
scroll to position [0, 0]
click at [480, 357] on button "Send Welcome Message" at bounding box center [458, 361] width 106 height 18
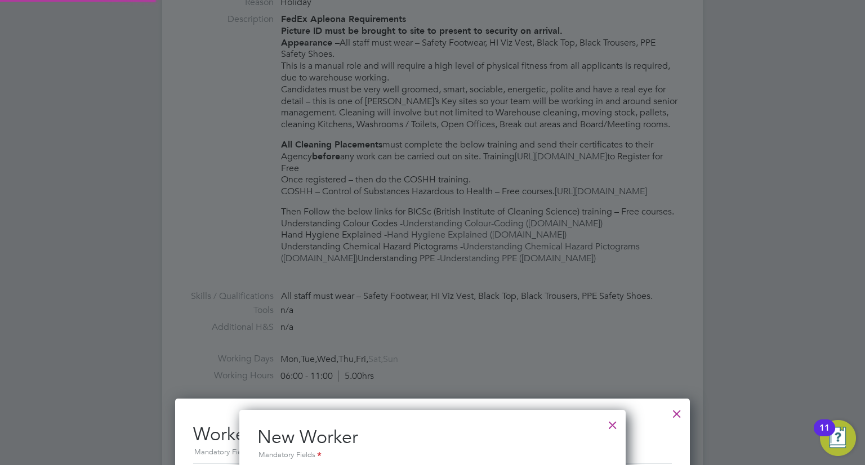
type input "[PERSON_NAME] (FR0093211)"
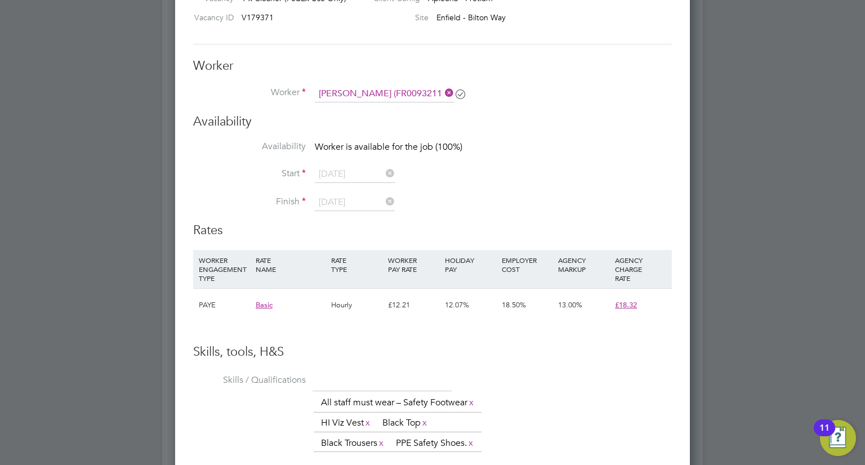
scroll to position [935, 0]
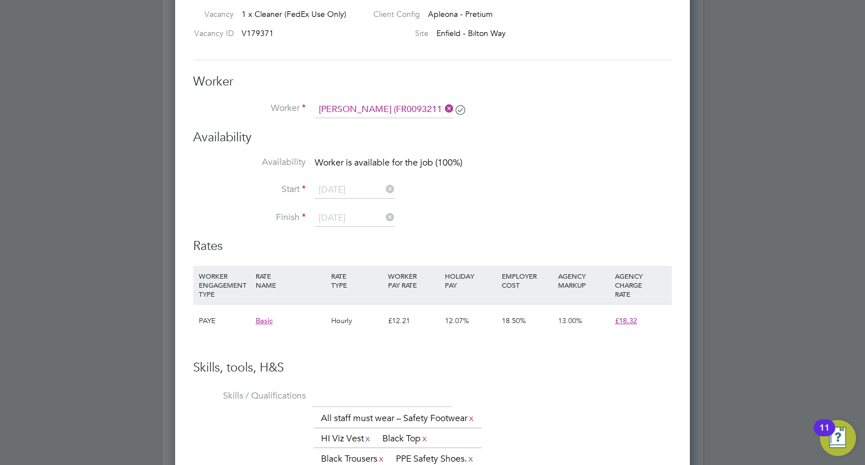
click at [461, 112] on icon at bounding box center [460, 109] width 8 height 8
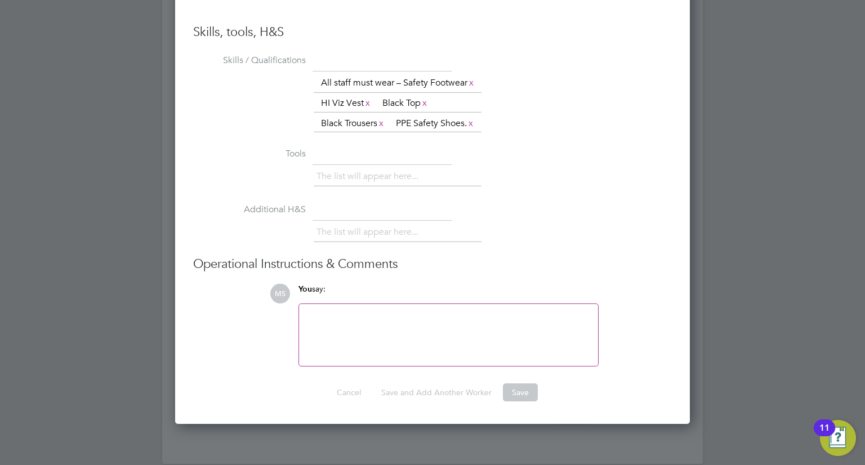
scroll to position [1274, 0]
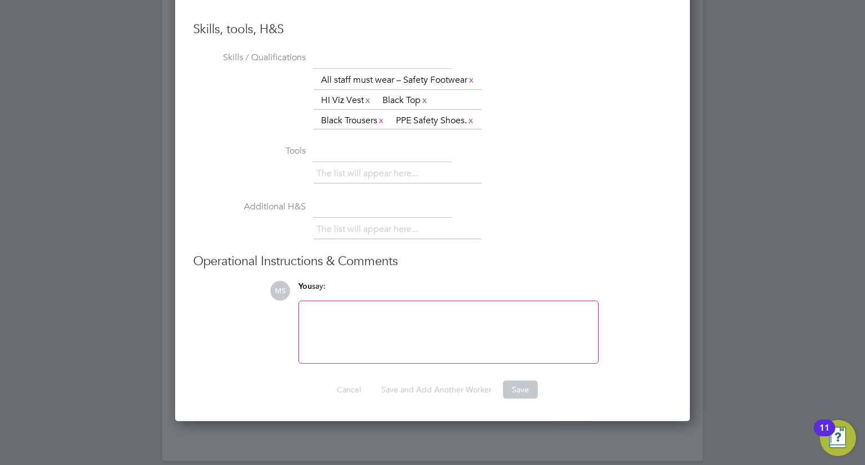
click at [372, 363] on div at bounding box center [448, 332] width 299 height 62
click at [367, 357] on div at bounding box center [449, 332] width 286 height 48
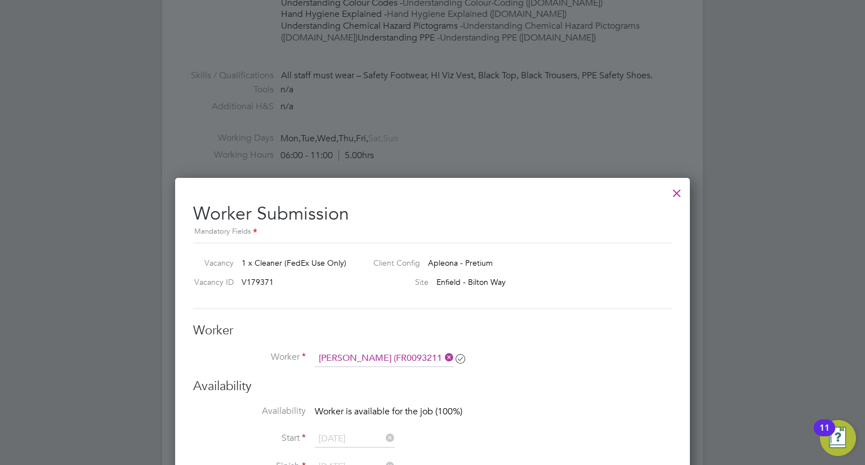
scroll to position [685, 0]
click at [672, 192] on div at bounding box center [677, 191] width 20 height 20
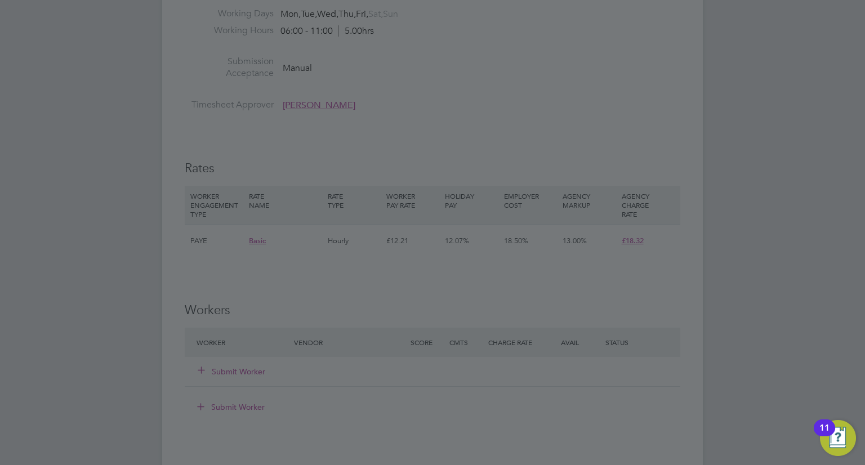
scroll to position [821, 0]
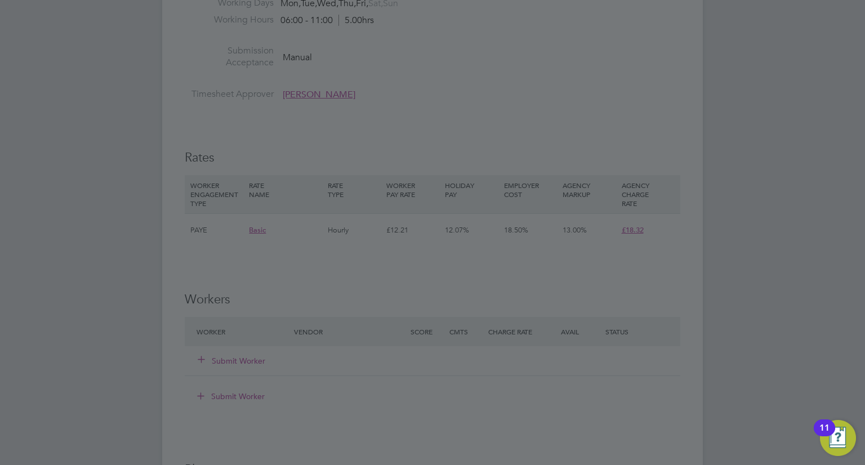
click at [470, 128] on div at bounding box center [432, 232] width 865 height 465
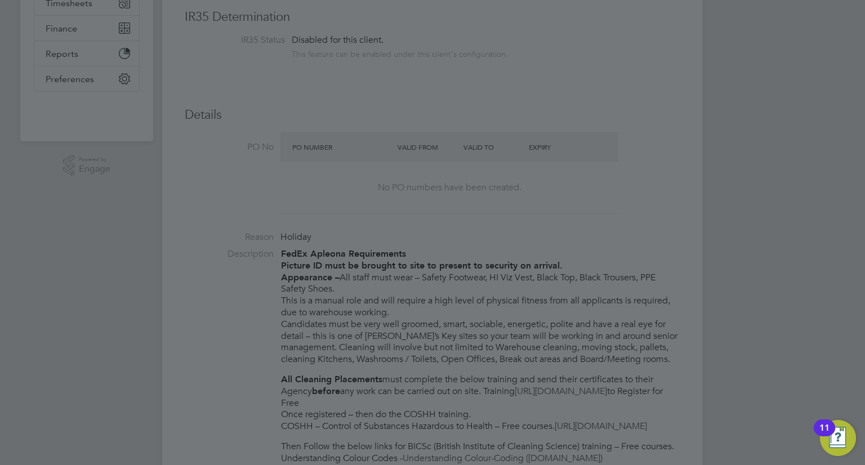
scroll to position [0, 0]
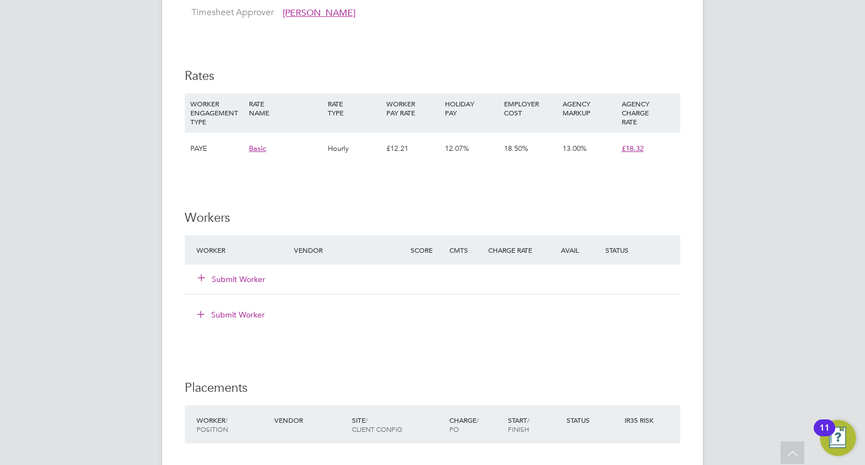
scroll to position [901, 0]
click at [238, 287] on button "Submit Worker" at bounding box center [232, 280] width 68 height 11
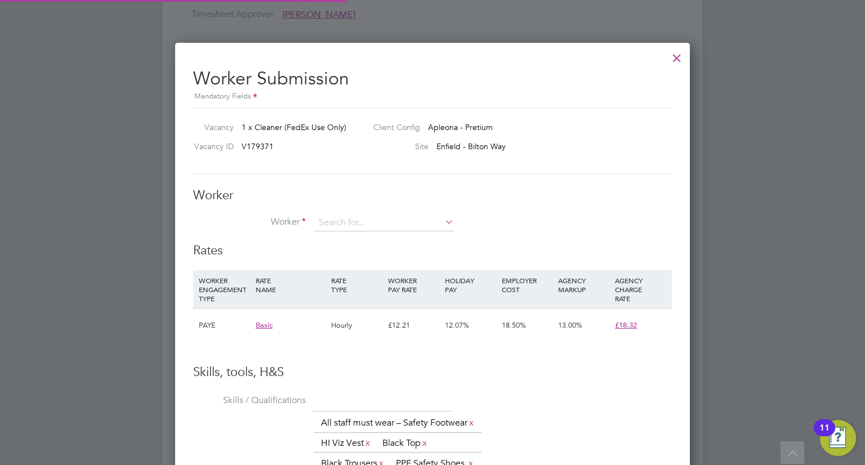
scroll to position [752, 515]
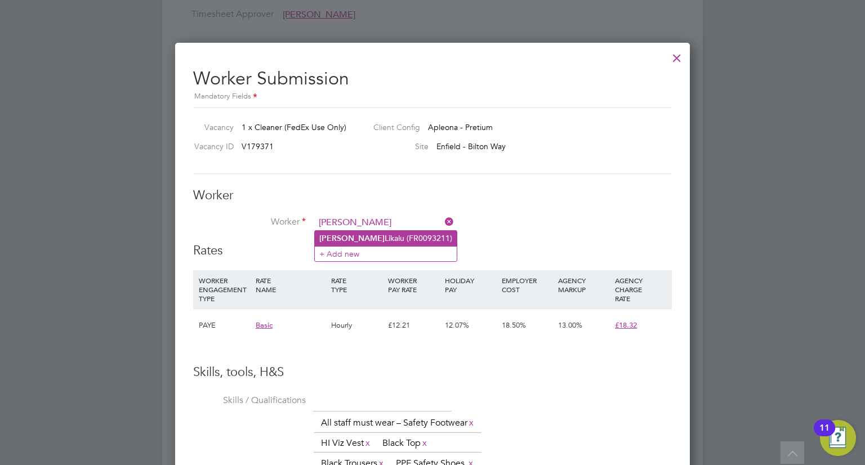
click at [372, 238] on li "[PERSON_NAME] (FR0093211)" at bounding box center [386, 238] width 142 height 15
type input "[PERSON_NAME] (FR0093211)"
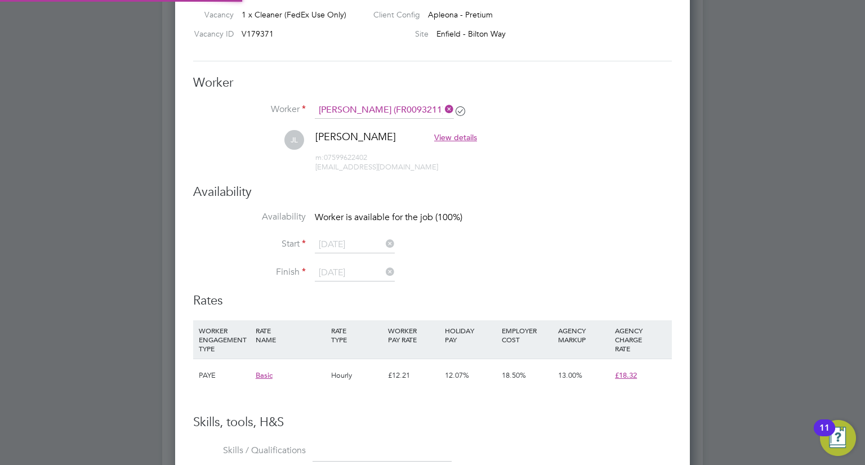
scroll to position [0, 0]
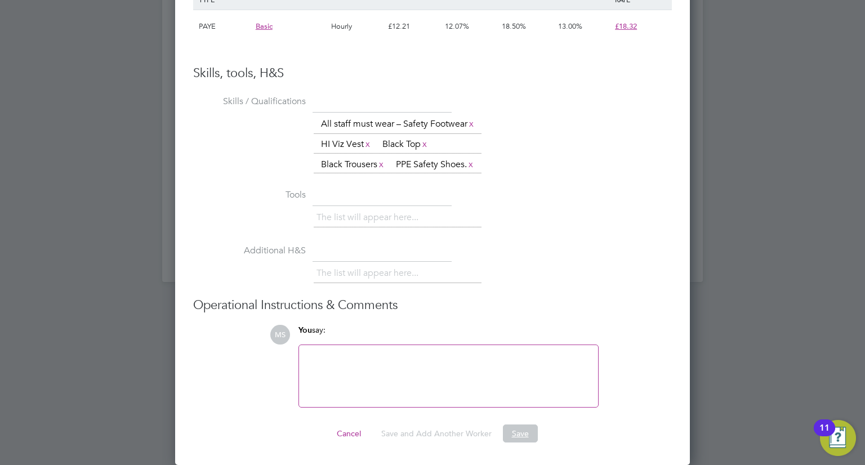
click at [510, 433] on button "Save" at bounding box center [520, 434] width 35 height 18
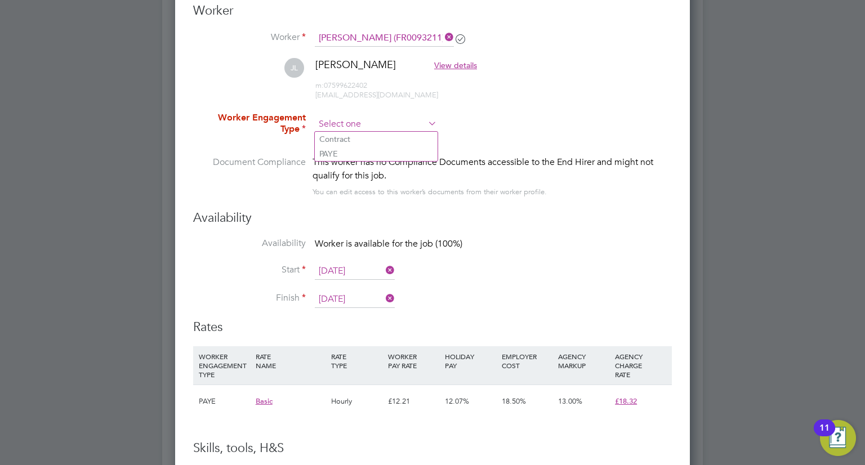
click at [419, 128] on input at bounding box center [376, 124] width 122 height 17
click at [407, 155] on li "PAYE" at bounding box center [376, 153] width 123 height 15
type input "PAYE"
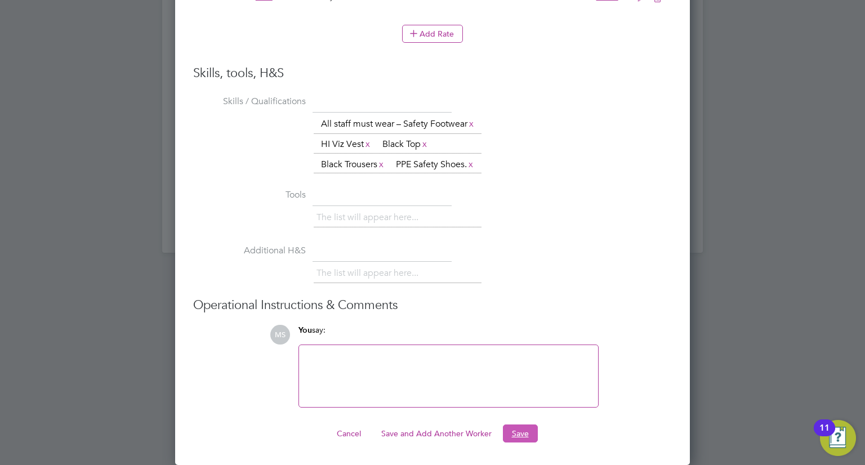
click at [514, 430] on button "Save" at bounding box center [520, 434] width 35 height 18
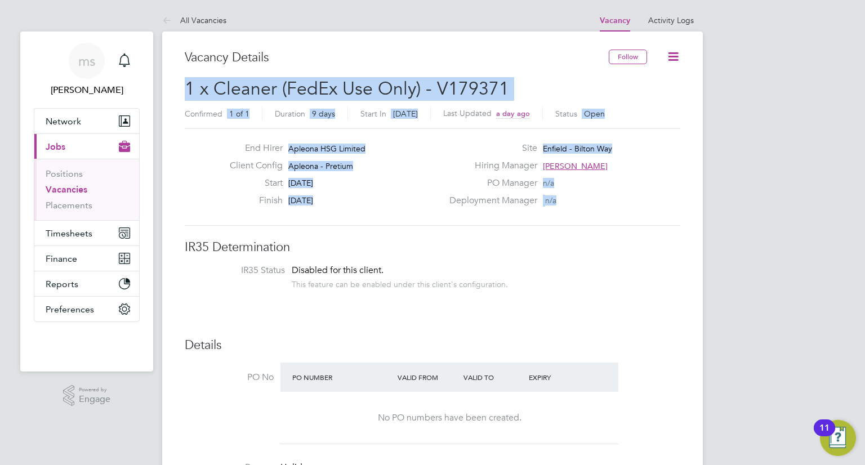
drag, startPoint x: 728, startPoint y: 126, endPoint x: 730, endPoint y: 163, distance: 37.2
